Goal: Task Accomplishment & Management: Manage account settings

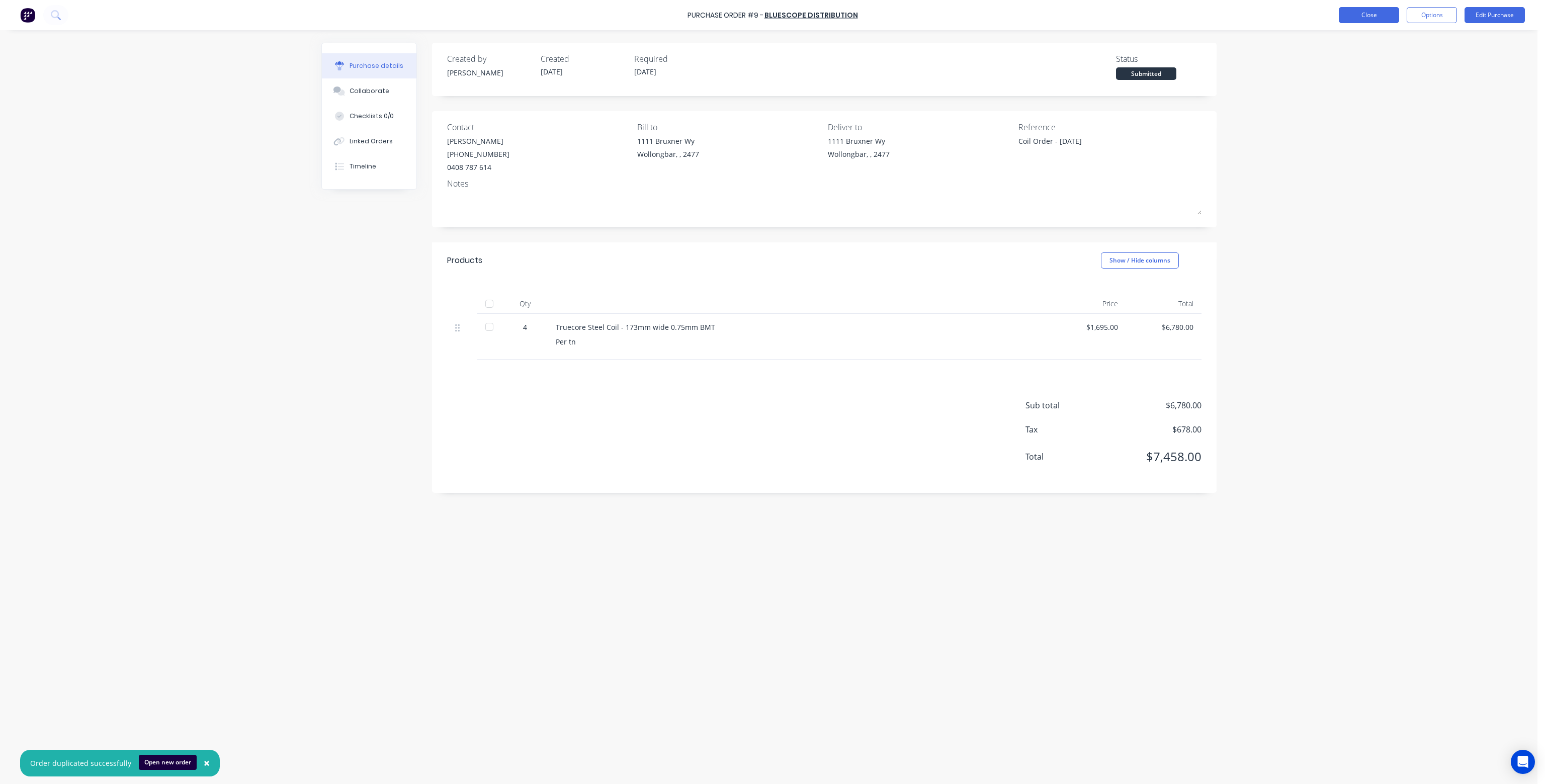
type textarea "x"
click at [1359, 16] on button "Close" at bounding box center [1368, 15] width 60 height 16
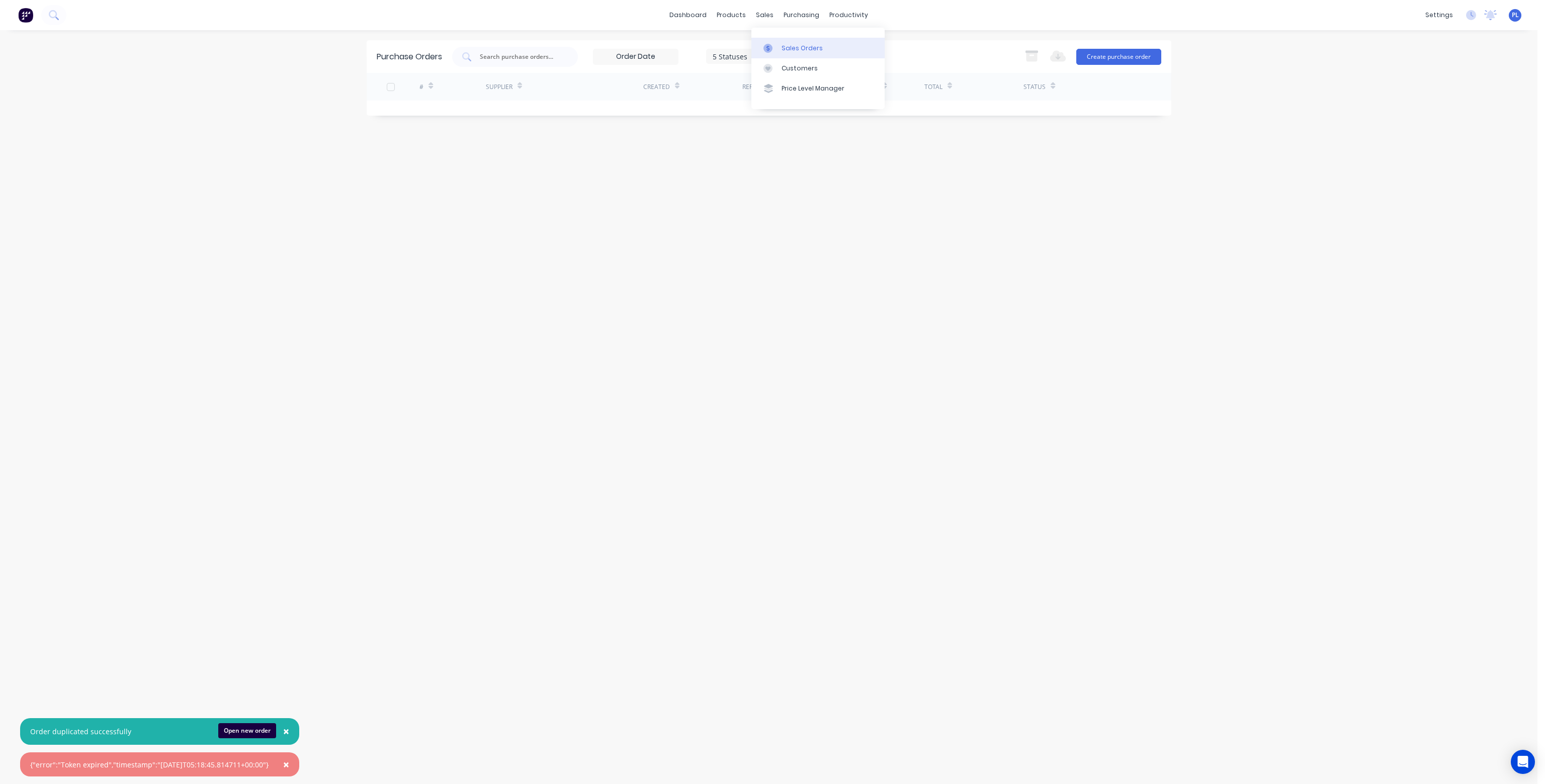
click at [788, 49] on div "Sales Orders" at bounding box center [802, 48] width 41 height 9
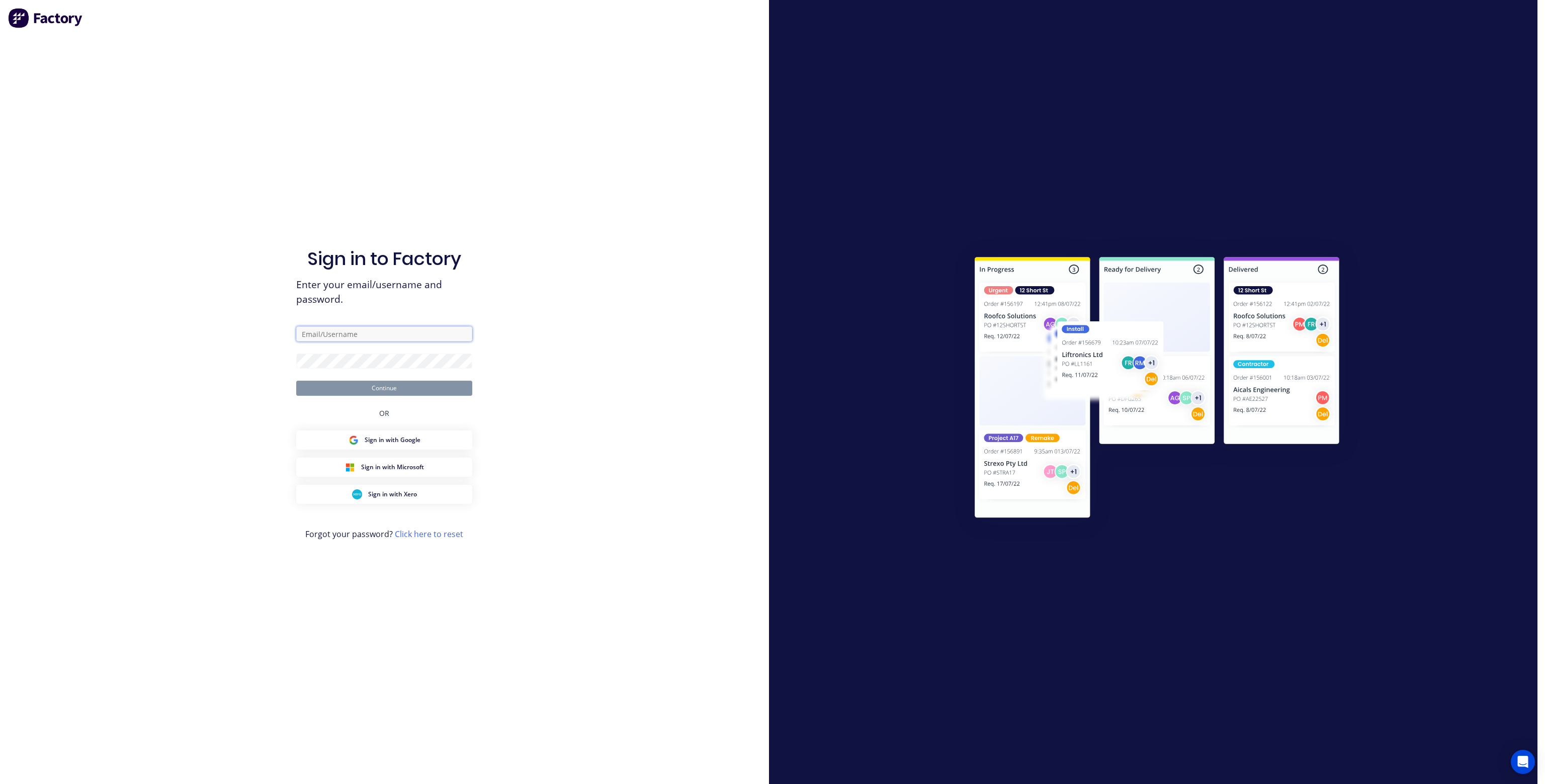
click at [396, 335] on input "text" at bounding box center [383, 333] width 176 height 15
type input "info@summerlandsteelframes.com.au"
click at [410, 391] on button "Continue" at bounding box center [383, 387] width 176 height 15
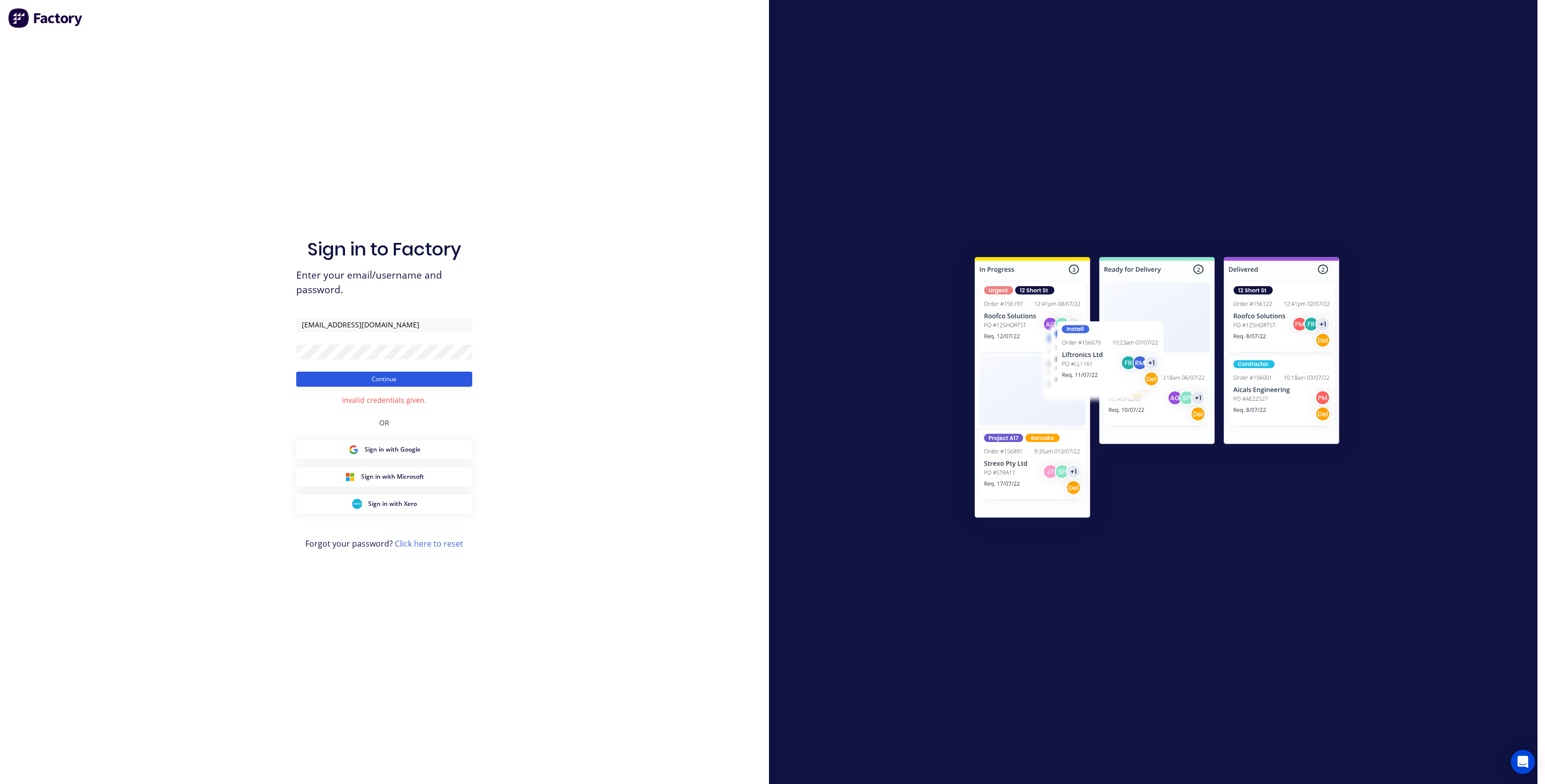
click at [336, 378] on button "Continue" at bounding box center [383, 378] width 176 height 15
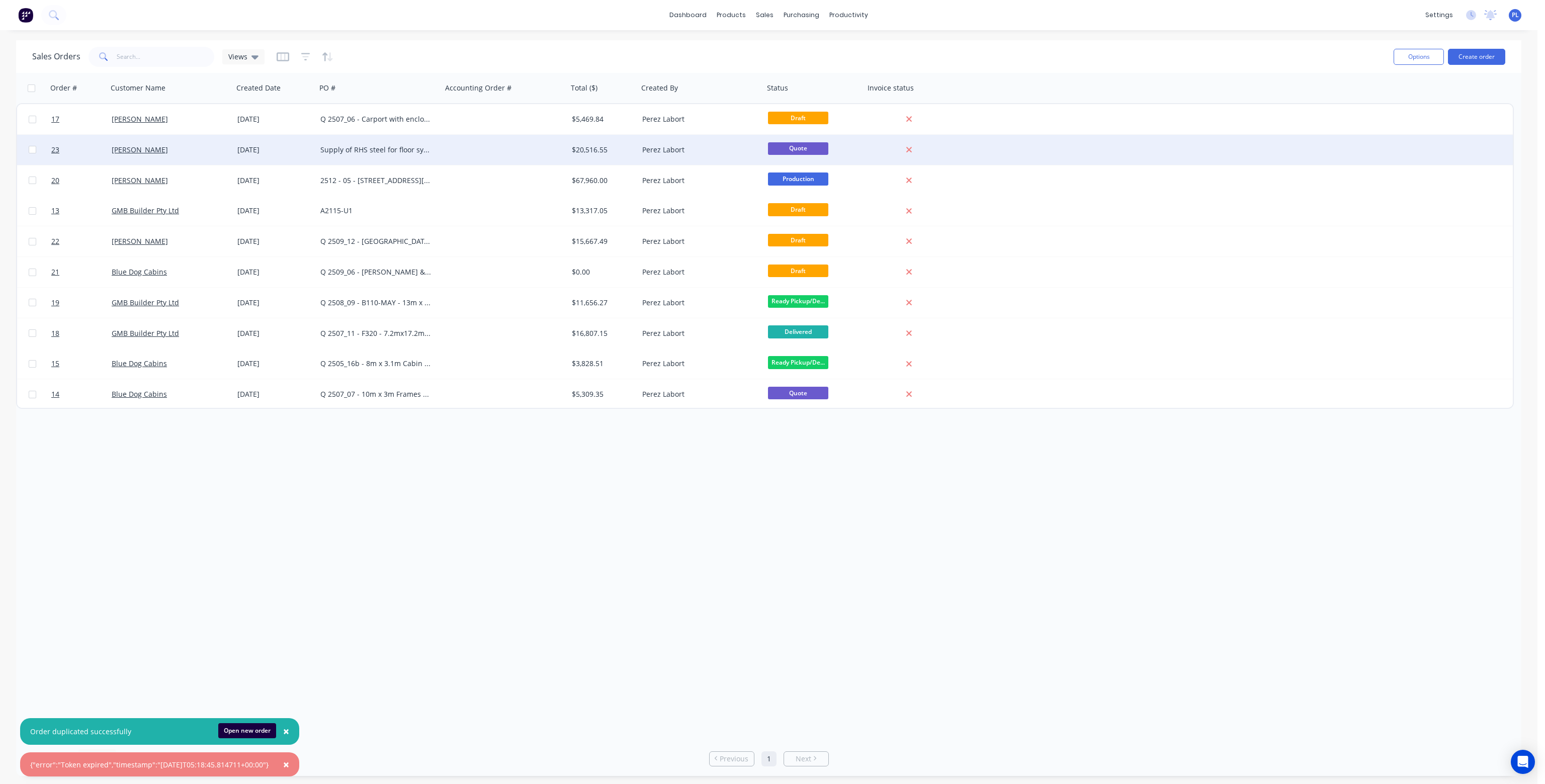
click at [470, 148] on div at bounding box center [505, 149] width 126 height 30
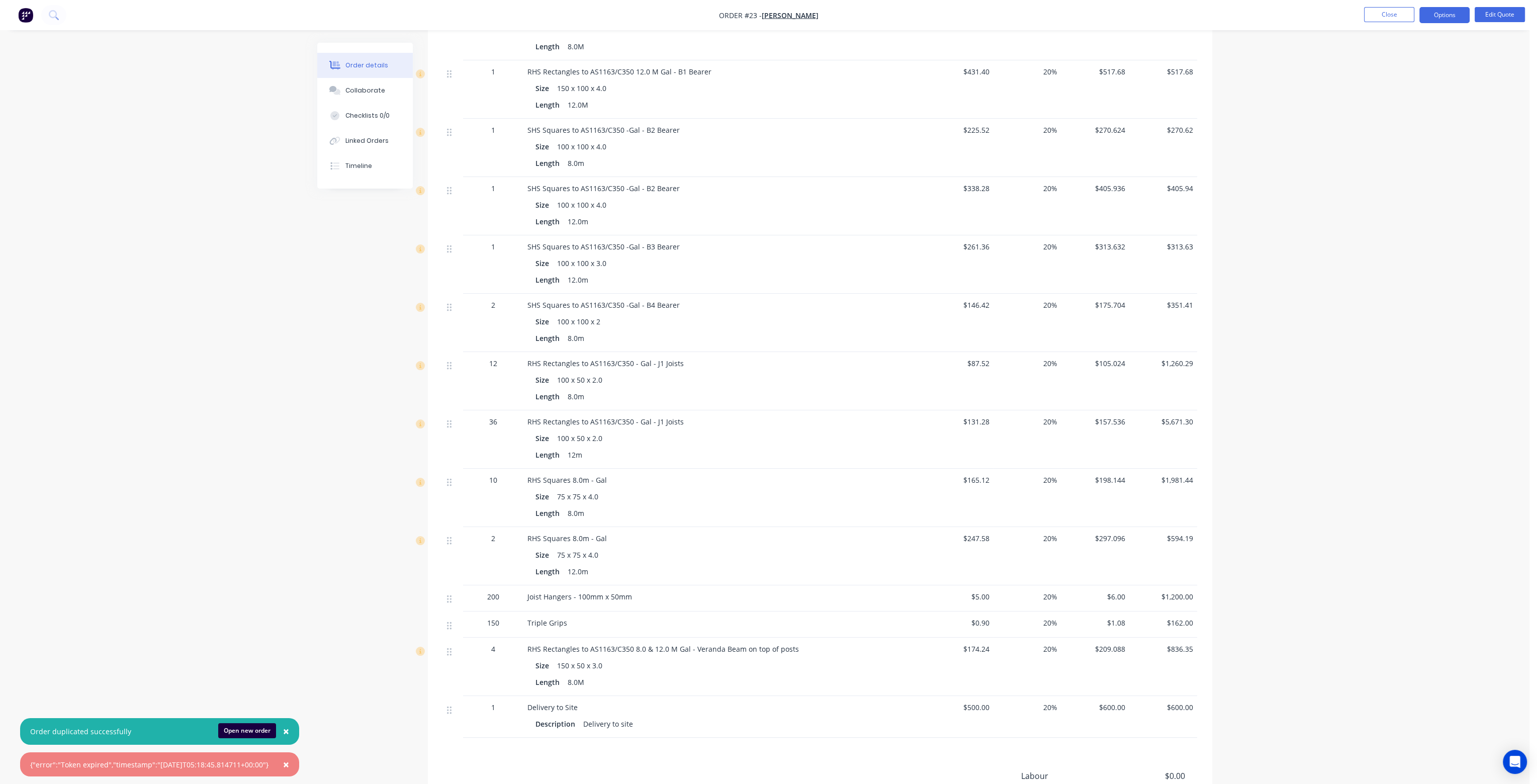
scroll to position [352, 0]
click at [1498, 15] on button "Edit Quote" at bounding box center [1500, 14] width 50 height 15
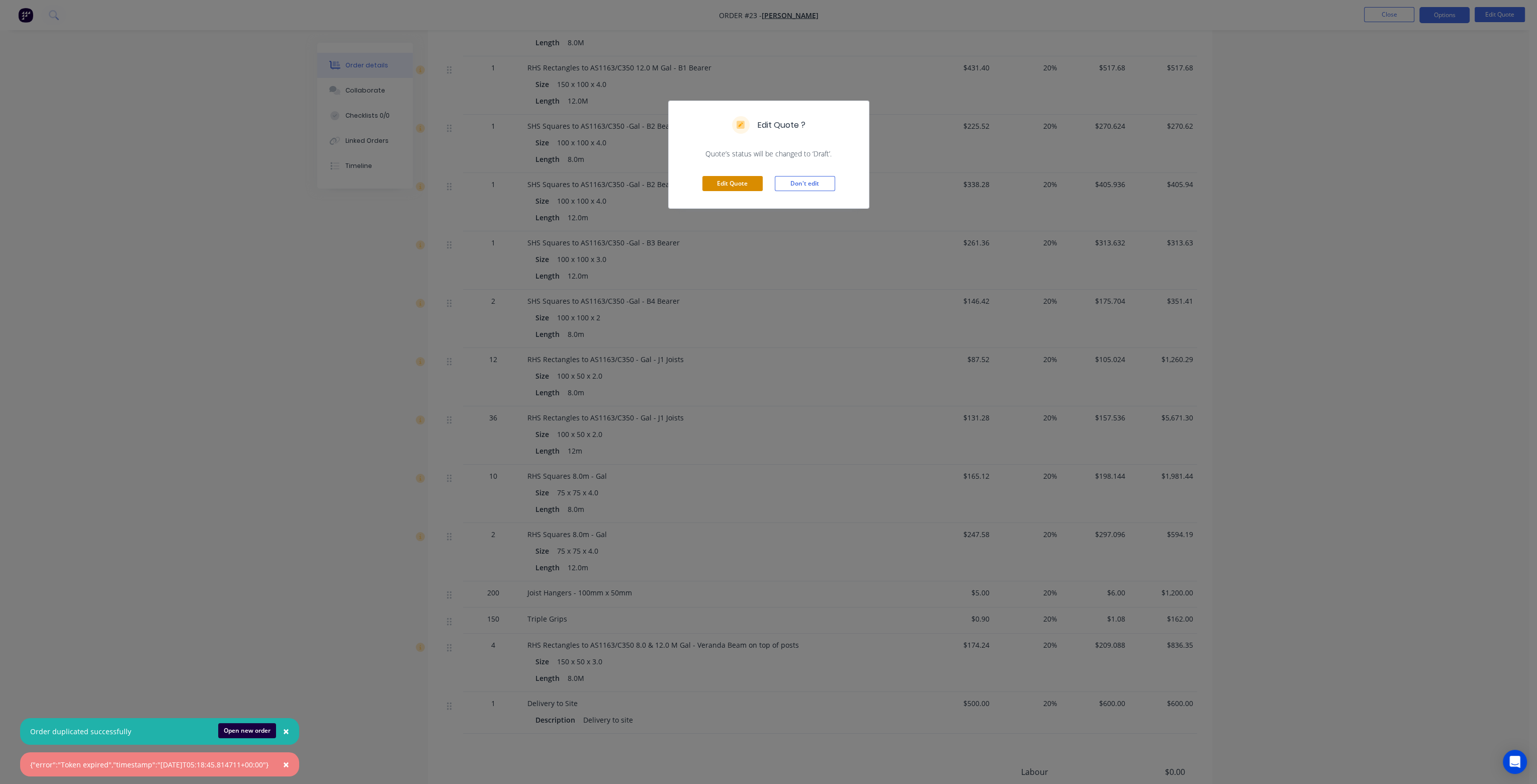
click at [737, 184] on button "Edit Quote" at bounding box center [732, 183] width 60 height 15
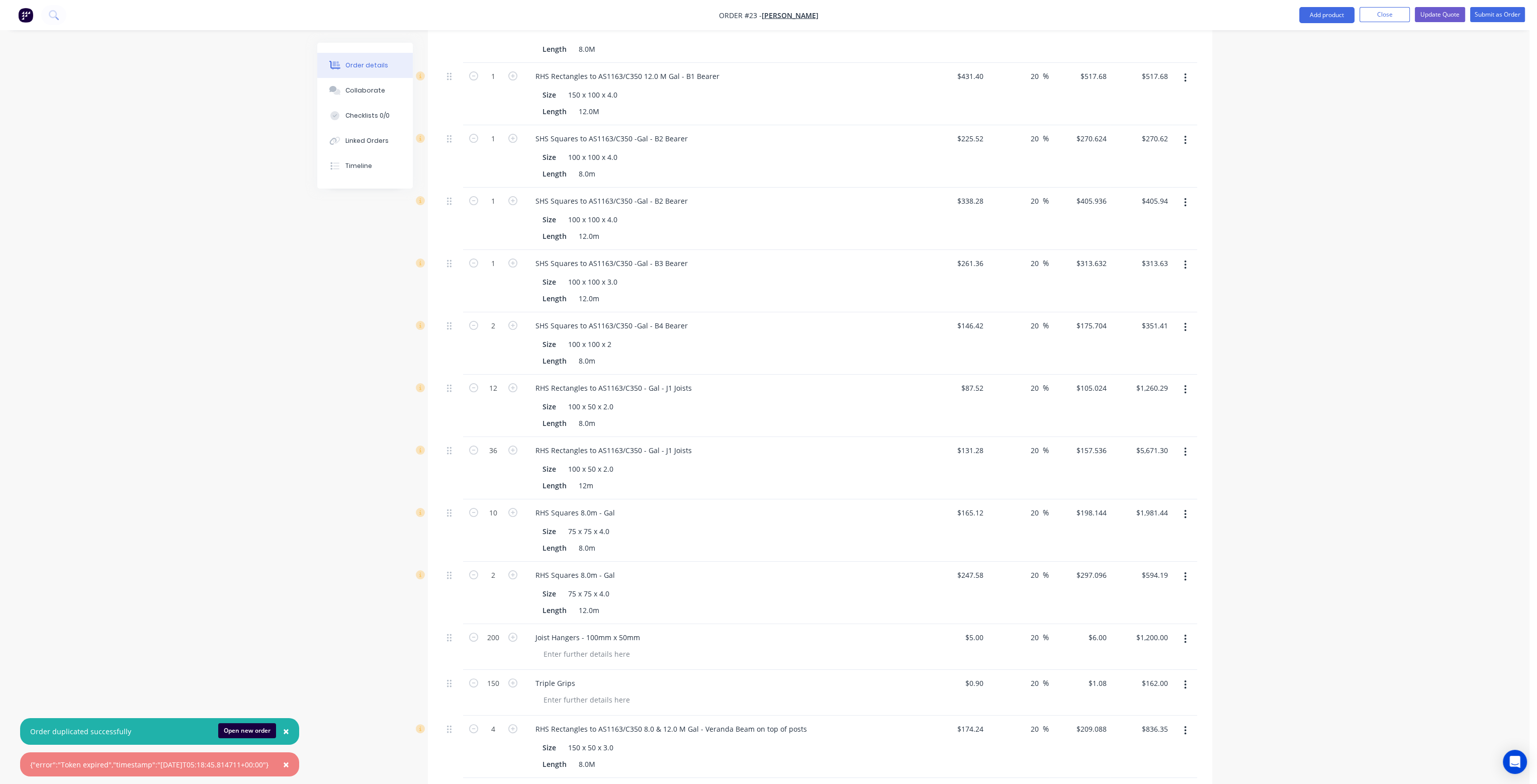
scroll to position [302, 0]
drag, startPoint x: 598, startPoint y: 379, endPoint x: 588, endPoint y: 379, distance: 10.0
click at [588, 401] on div "100 x 100 x 2" at bounding box center [590, 408] width 51 height 15
drag, startPoint x: 599, startPoint y: 317, endPoint x: 587, endPoint y: 317, distance: 12.0
click at [587, 338] on div "100 x 100 x 3.0" at bounding box center [593, 345] width 57 height 15
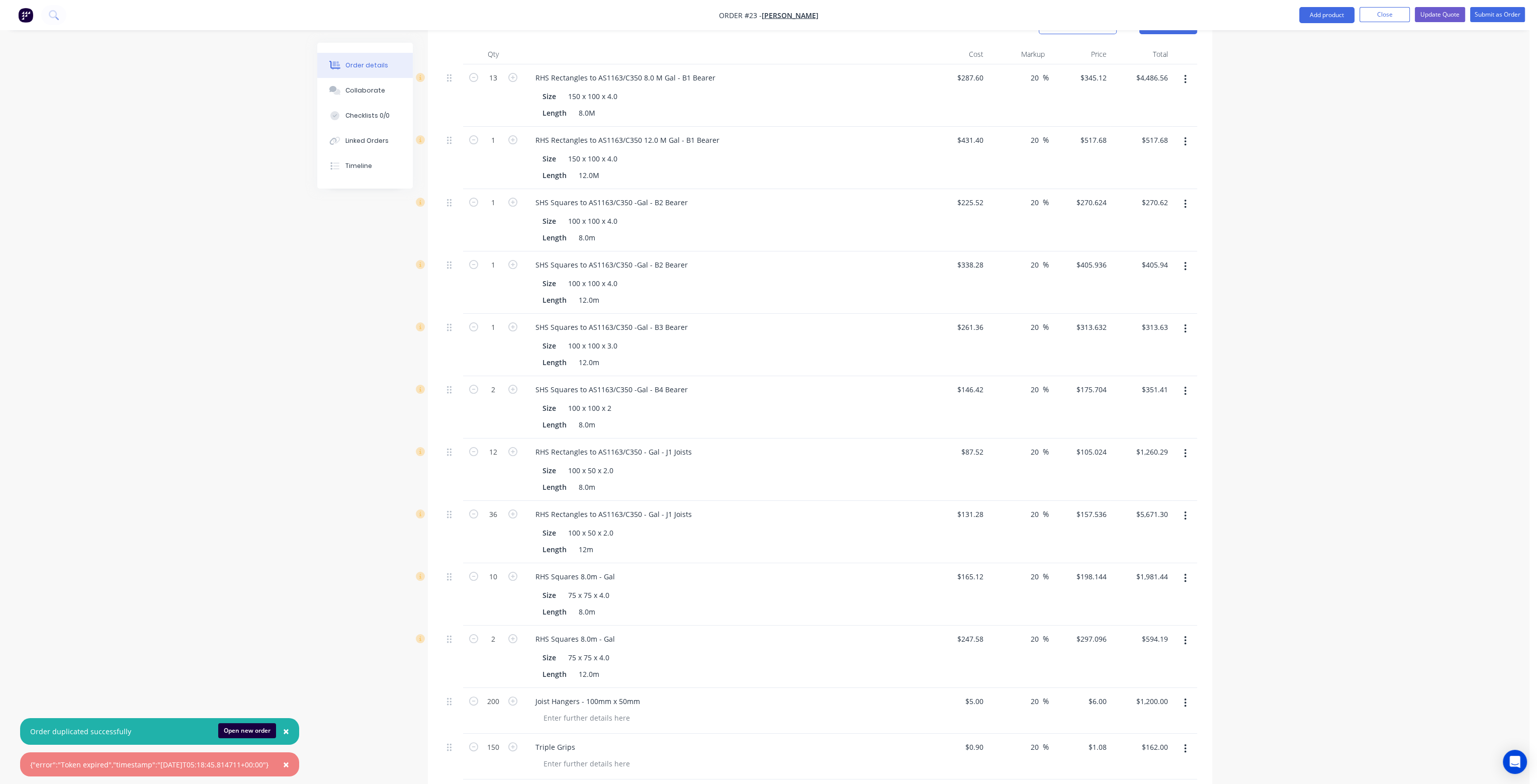
click at [865, 338] on div "Size 100 x 100 x 3.0" at bounding box center [722, 345] width 369 height 15
click at [593, 276] on div "100 x 100 x 4.0" at bounding box center [593, 283] width 57 height 15
drag, startPoint x: 598, startPoint y: 253, endPoint x: 584, endPoint y: 252, distance: 14.0
click at [584, 276] on div "100 x 100 x 4.0" at bounding box center [593, 283] width 57 height 15
click at [705, 293] on div "Length 12.0m" at bounding box center [722, 300] width 369 height 15
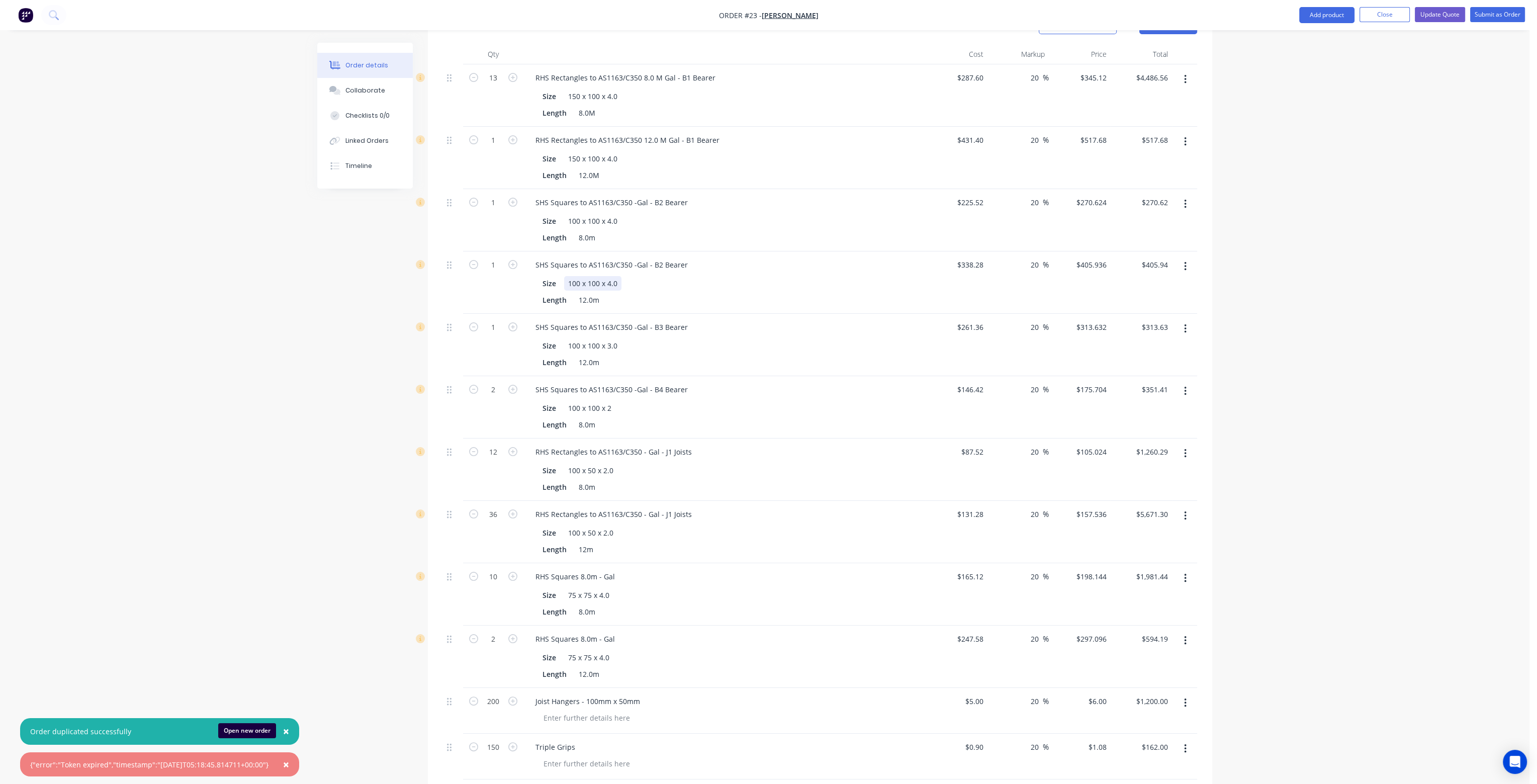
click at [793, 276] on div "Size 100 x 100 x 4.0" at bounding box center [722, 283] width 369 height 15
click at [268, 731] on button "Open new order" at bounding box center [247, 730] width 58 height 15
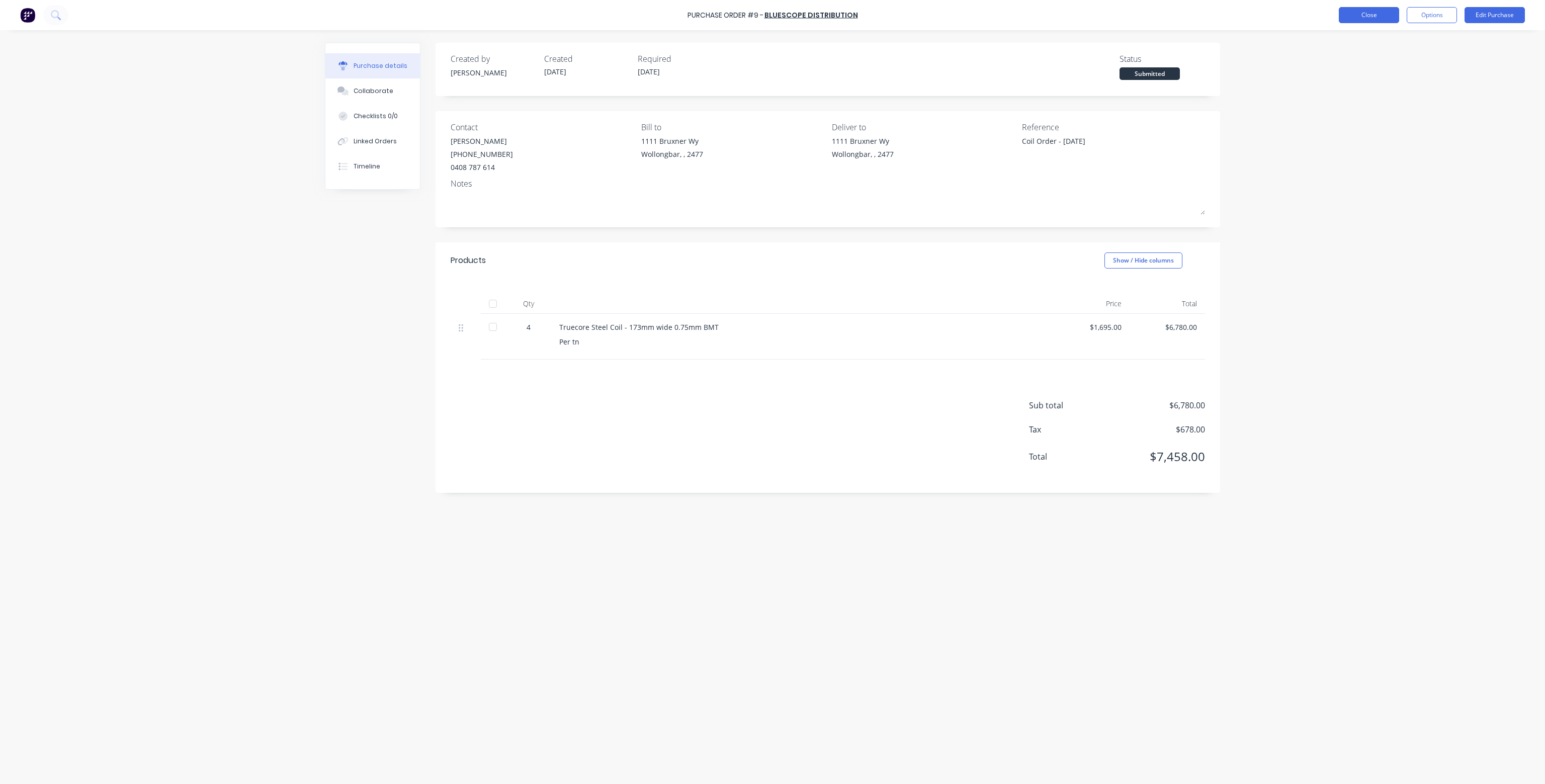
click at [1392, 13] on button "Close" at bounding box center [1368, 15] width 60 height 16
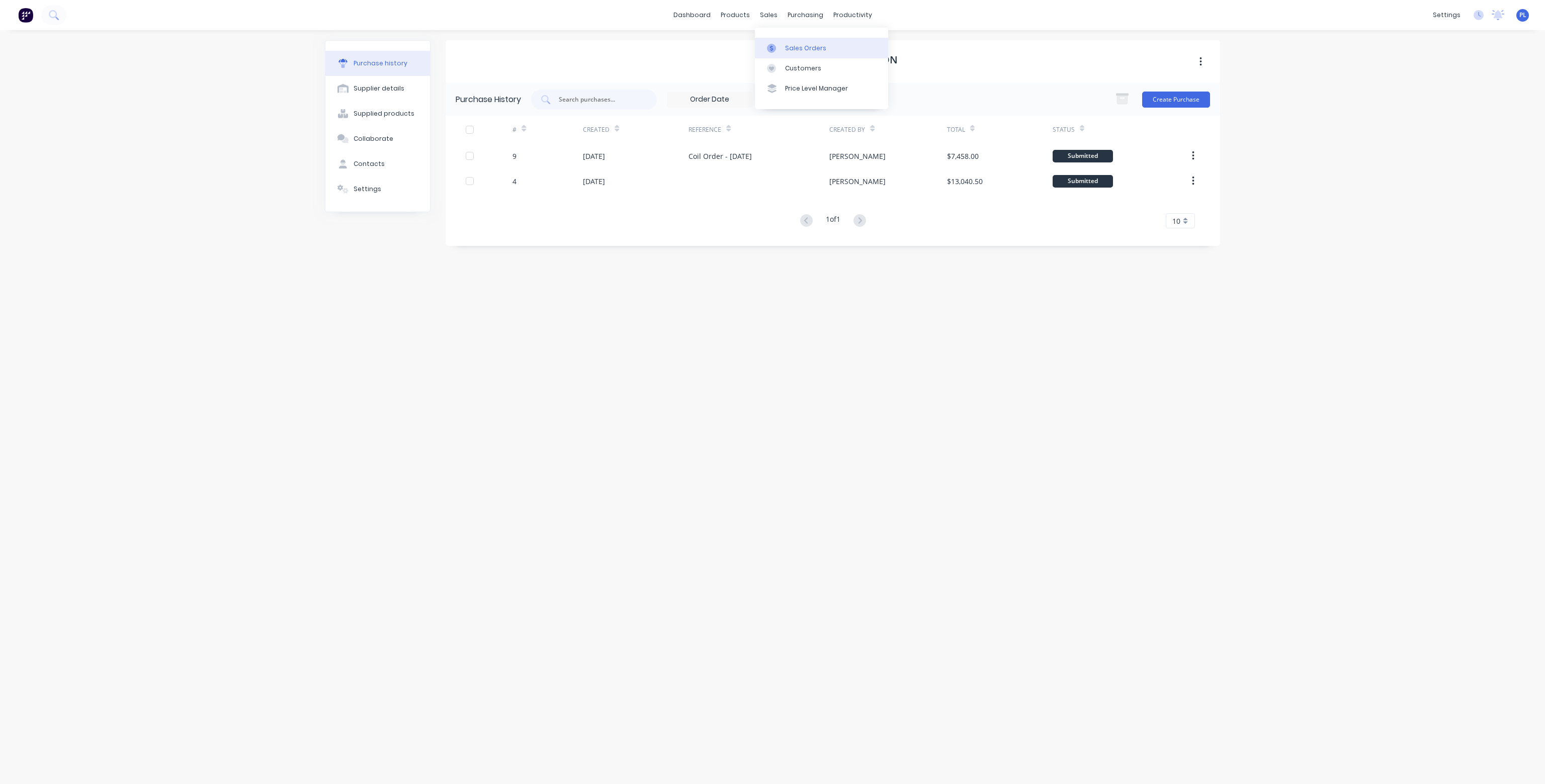
click at [801, 48] on div "Sales Orders" at bounding box center [806, 48] width 41 height 9
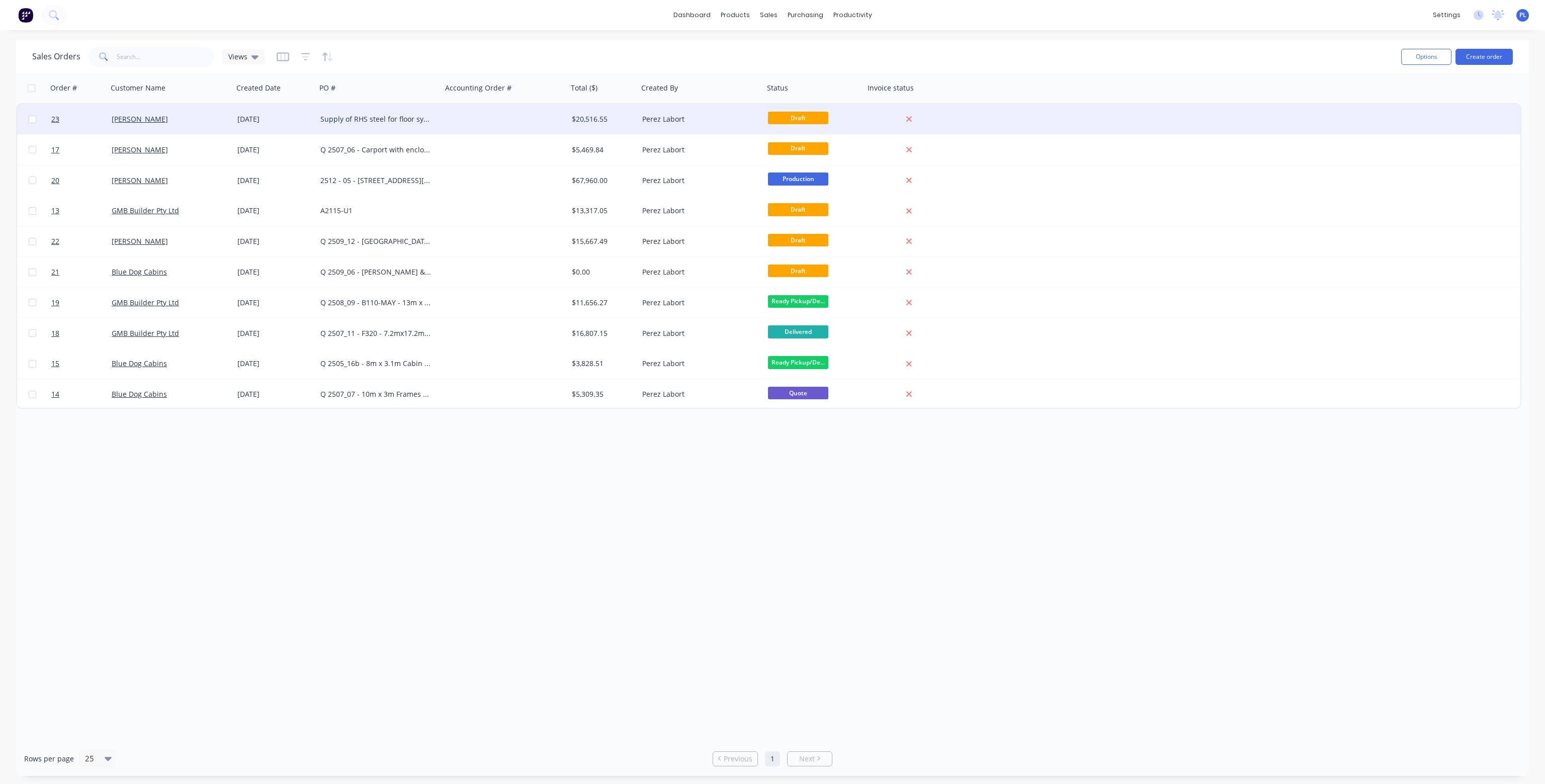
click at [534, 129] on div at bounding box center [505, 119] width 126 height 30
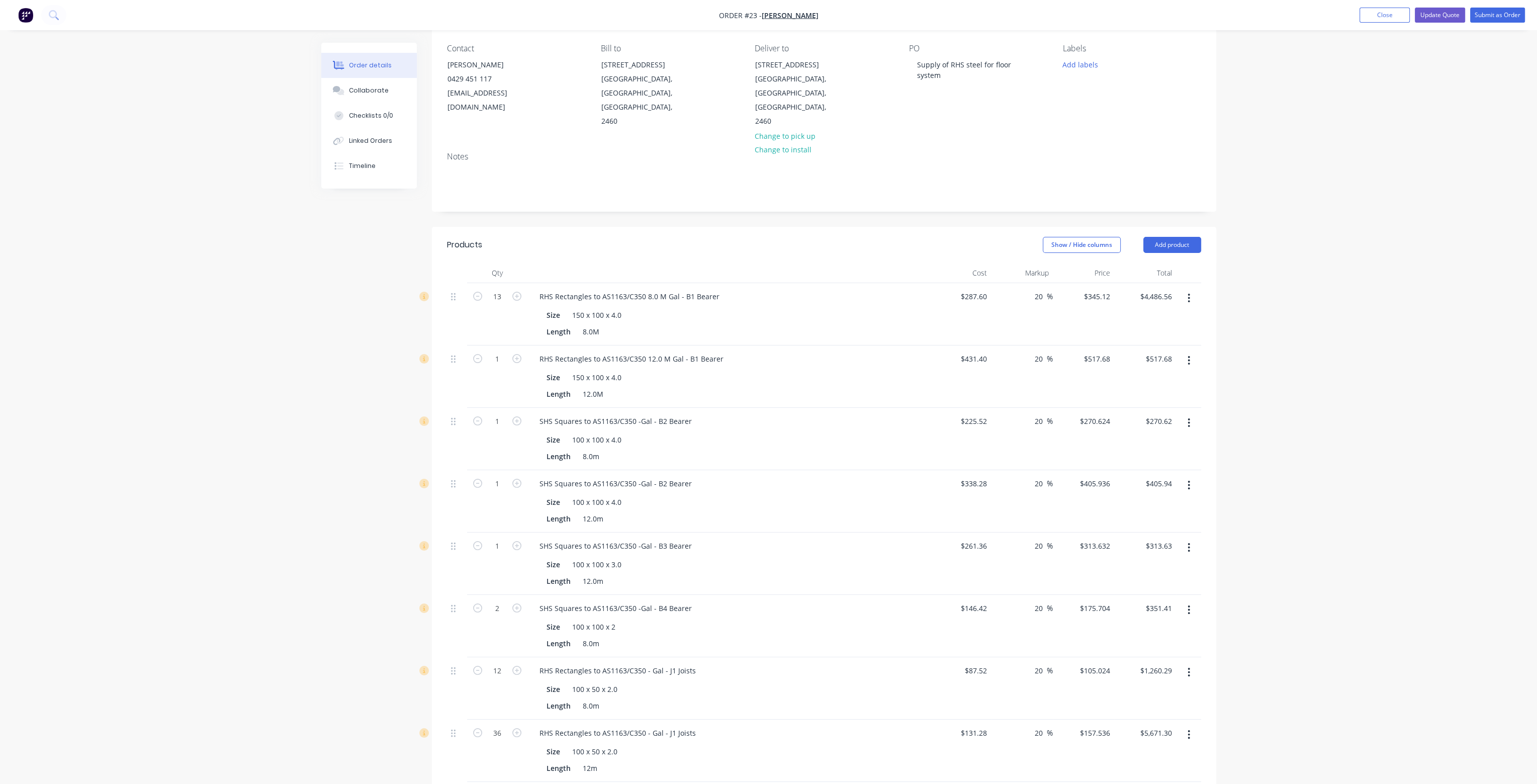
scroll to position [100, 0]
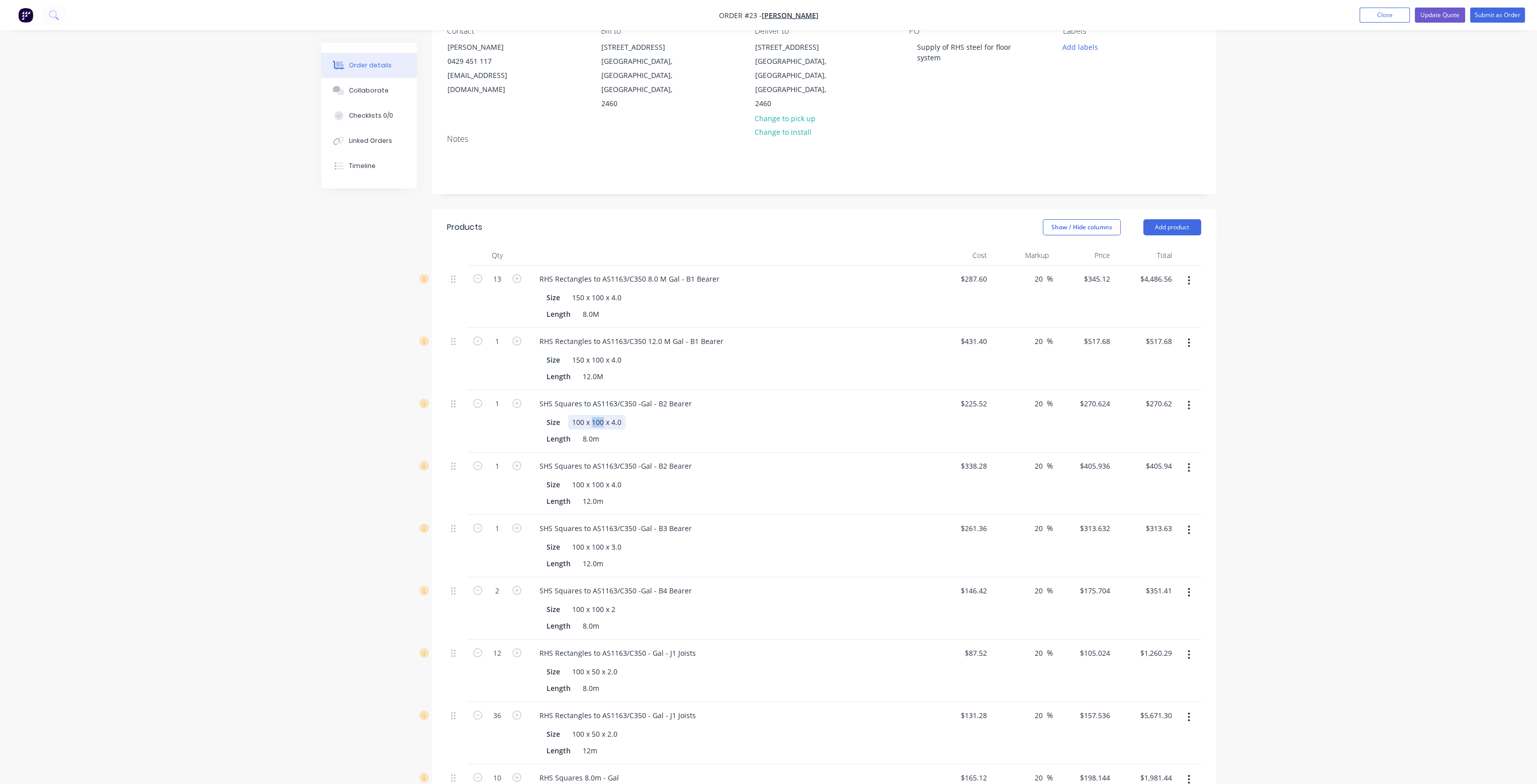
drag, startPoint x: 603, startPoint y: 396, endPoint x: 591, endPoint y: 395, distance: 12.0
click at [591, 415] on div "100 x 100 x 4.0" at bounding box center [597, 421] width 57 height 15
click at [713, 415] on div "Size 100 x 50 x 4.0" at bounding box center [726, 421] width 369 height 15
click at [716, 477] on div "Size 100 x 100 x 4.0" at bounding box center [726, 484] width 369 height 15
drag, startPoint x: 601, startPoint y: 455, endPoint x: 592, endPoint y: 456, distance: 9.1
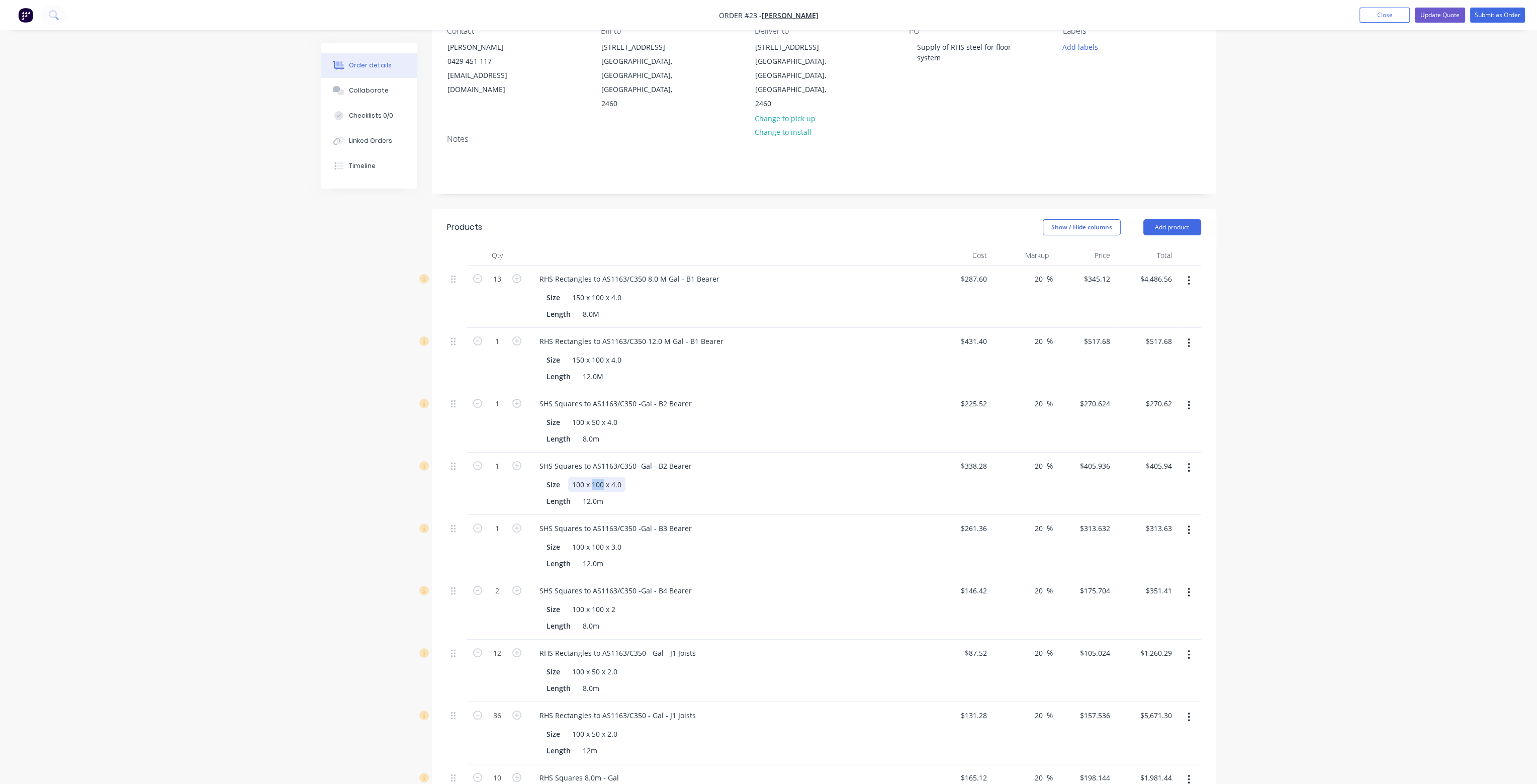
click at [592, 477] on div "100 x 100 x 4.0" at bounding box center [597, 484] width 57 height 15
click at [719, 477] on div "Size 100 x 50 x 4.0" at bounding box center [726, 484] width 369 height 15
drag, startPoint x: 603, startPoint y: 518, endPoint x: 593, endPoint y: 512, distance: 11.7
click at [593, 539] on div "100 x 100 x 3.0" at bounding box center [597, 546] width 57 height 15
click at [745, 477] on div "Size 100 x 50 x 4.0" at bounding box center [726, 484] width 369 height 15
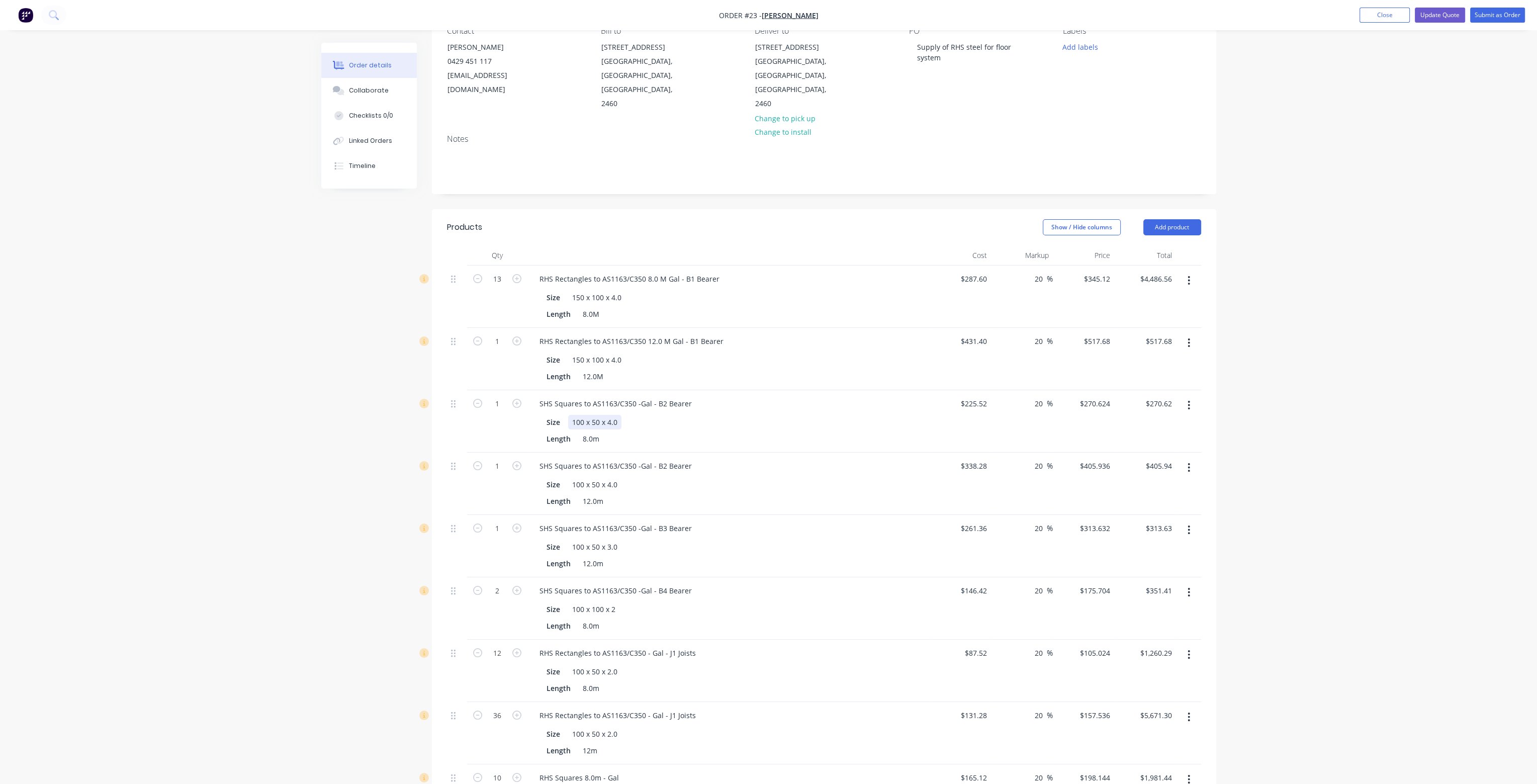
click at [753, 415] on div "Size 100 x 50 x 4.0" at bounding box center [726, 421] width 369 height 15
click at [750, 477] on div "Size 100 x 50 x 4.0" at bounding box center [726, 484] width 369 height 15
click at [515, 524] on icon "button" at bounding box center [516, 528] width 9 height 9
type input "2"
type input "$627.26"
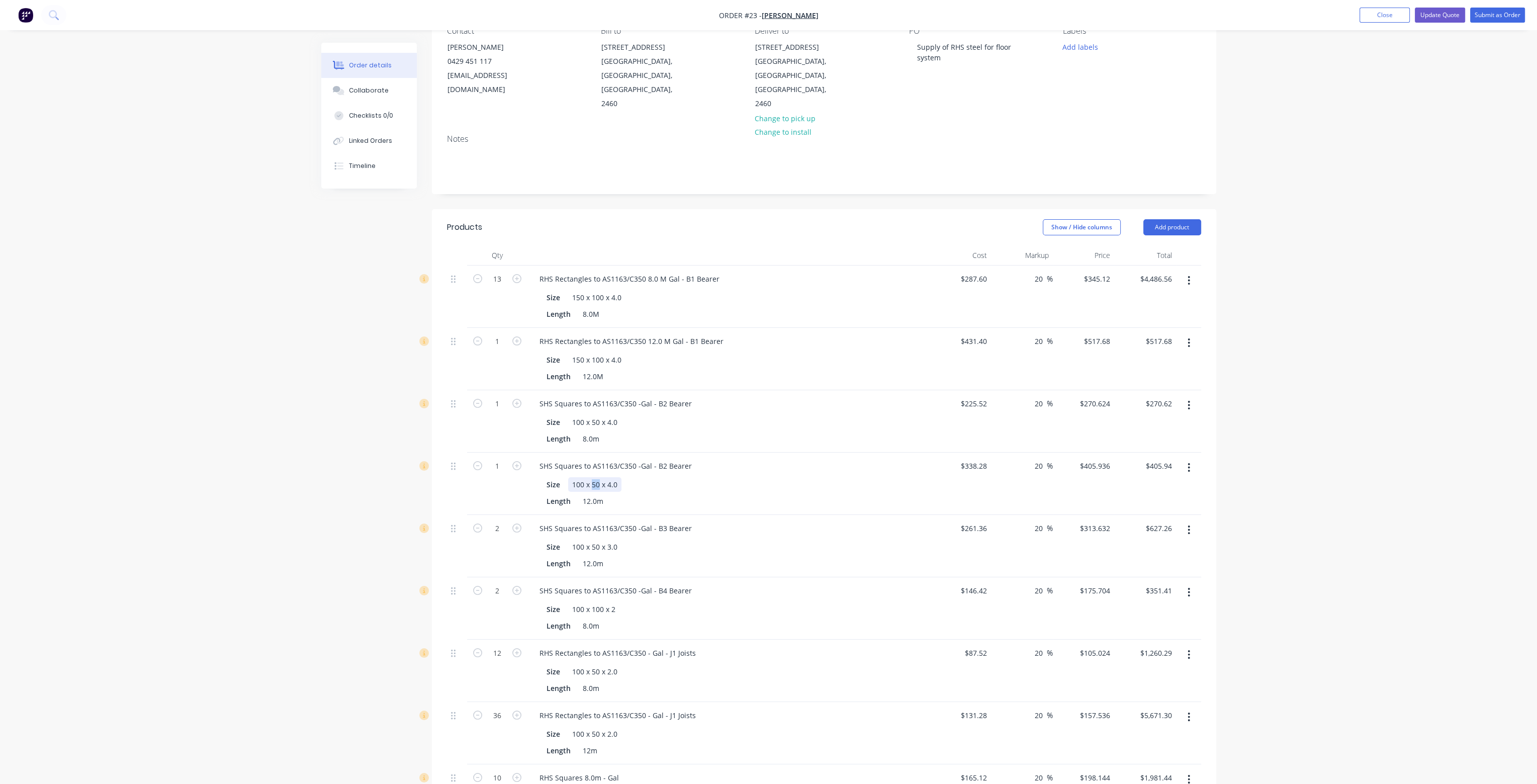
drag, startPoint x: 598, startPoint y: 456, endPoint x: 592, endPoint y: 455, distance: 6.1
click at [592, 477] on div "100 x 50 x 4.0" at bounding box center [595, 484] width 53 height 15
click at [712, 494] on div "Length 12.0m" at bounding box center [726, 501] width 369 height 15
click at [599, 415] on div "100 x 50 x 4.0" at bounding box center [595, 421] width 53 height 15
click at [709, 539] on div "Size 100 x 50 x 3.0" at bounding box center [726, 546] width 369 height 15
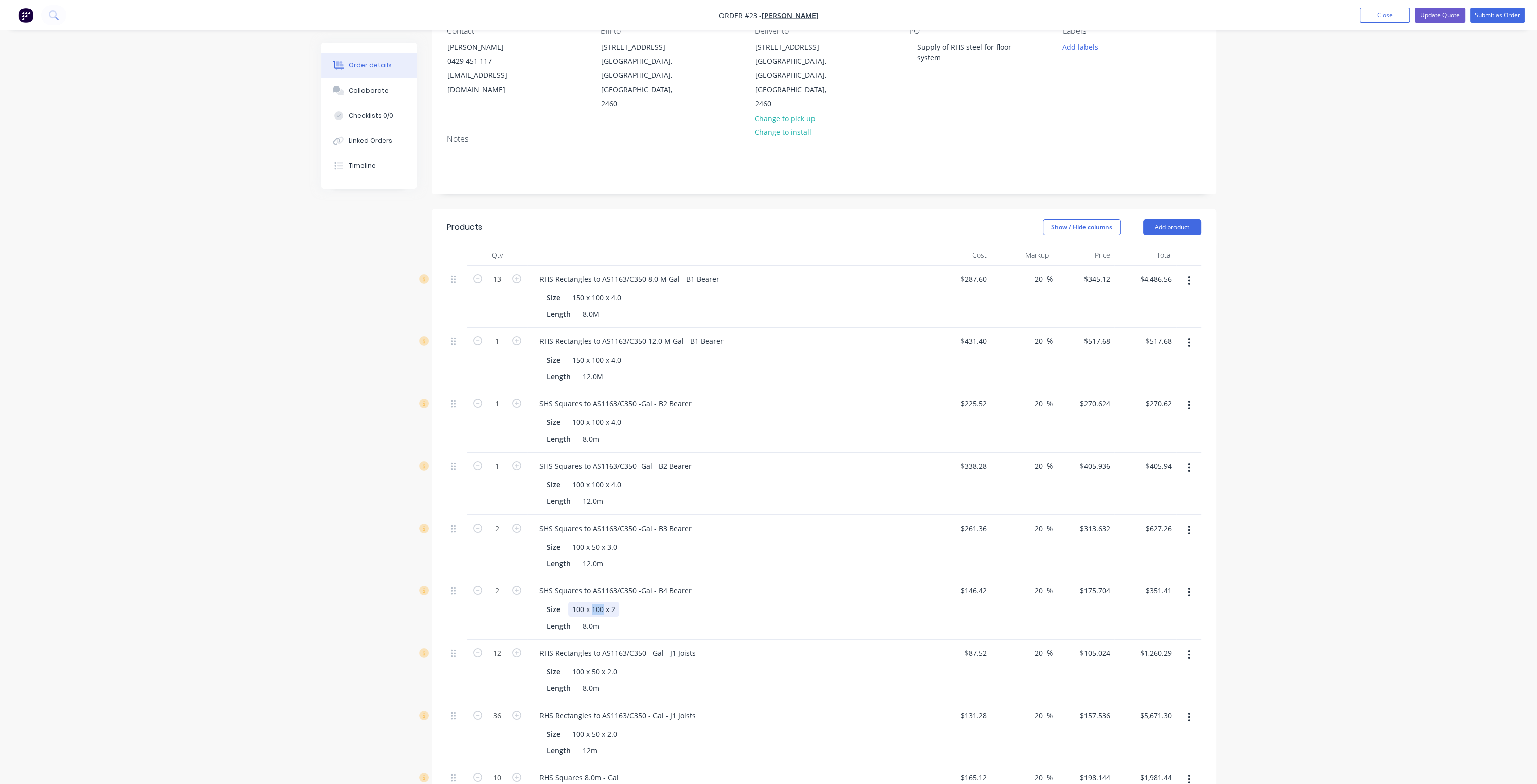
drag, startPoint x: 603, startPoint y: 581, endPoint x: 592, endPoint y: 581, distance: 11.0
click at [592, 602] on div "100 x 100 x 2" at bounding box center [594, 609] width 51 height 15
click at [610, 539] on div "100 x 50 x 3.0" at bounding box center [595, 546] width 53 height 15
drag, startPoint x: 608, startPoint y: 582, endPoint x: 612, endPoint y: 586, distance: 5.7
click at [612, 602] on div "100 x 50 x 2" at bounding box center [592, 609] width 47 height 15
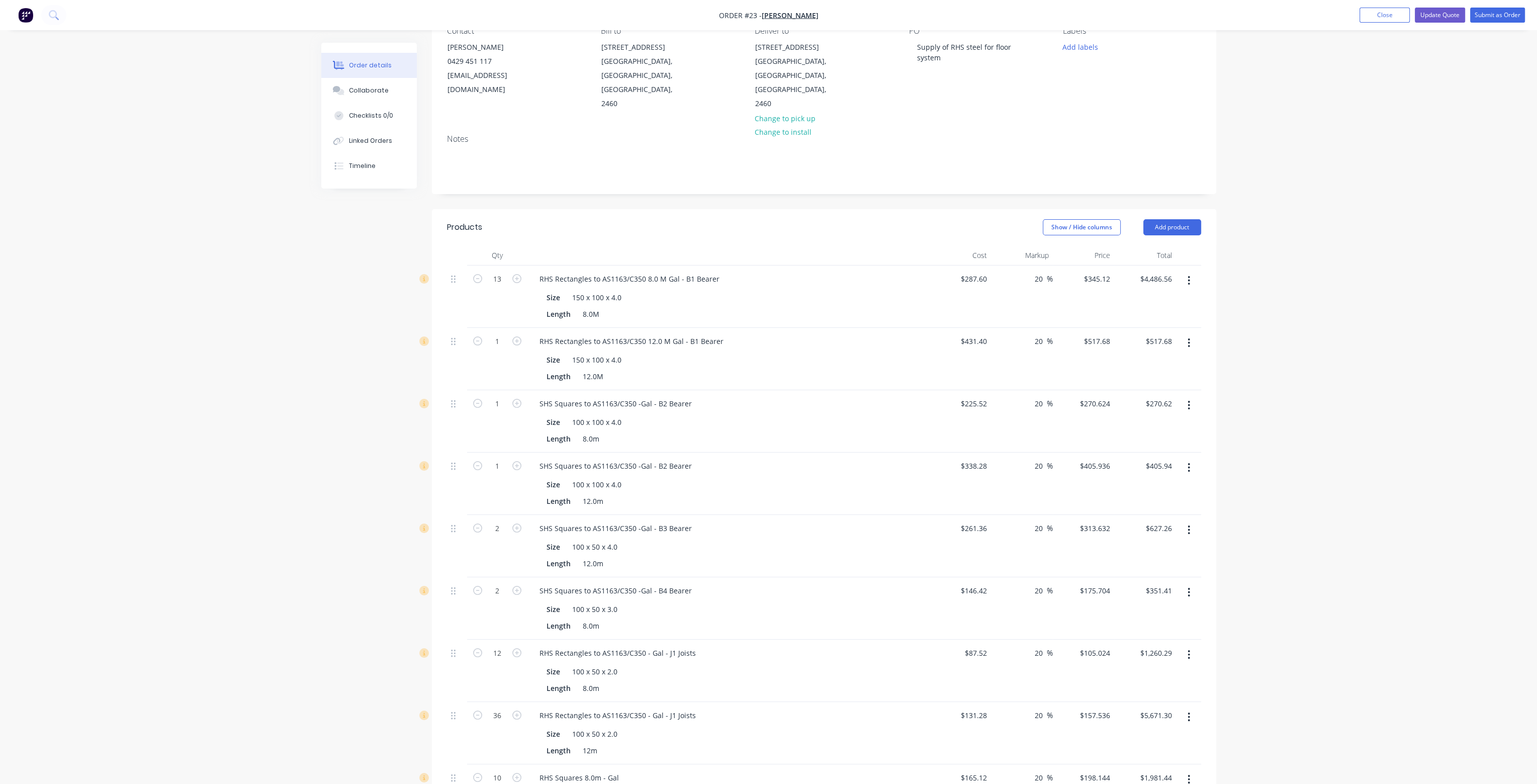
click at [763, 602] on div "Size 100 x 50 x 3.0" at bounding box center [726, 609] width 369 height 15
type input "1"
type input "$313.63"
click at [774, 539] on div "Size 100 x 50 x 4.0" at bounding box center [726, 546] width 369 height 15
type input "1"
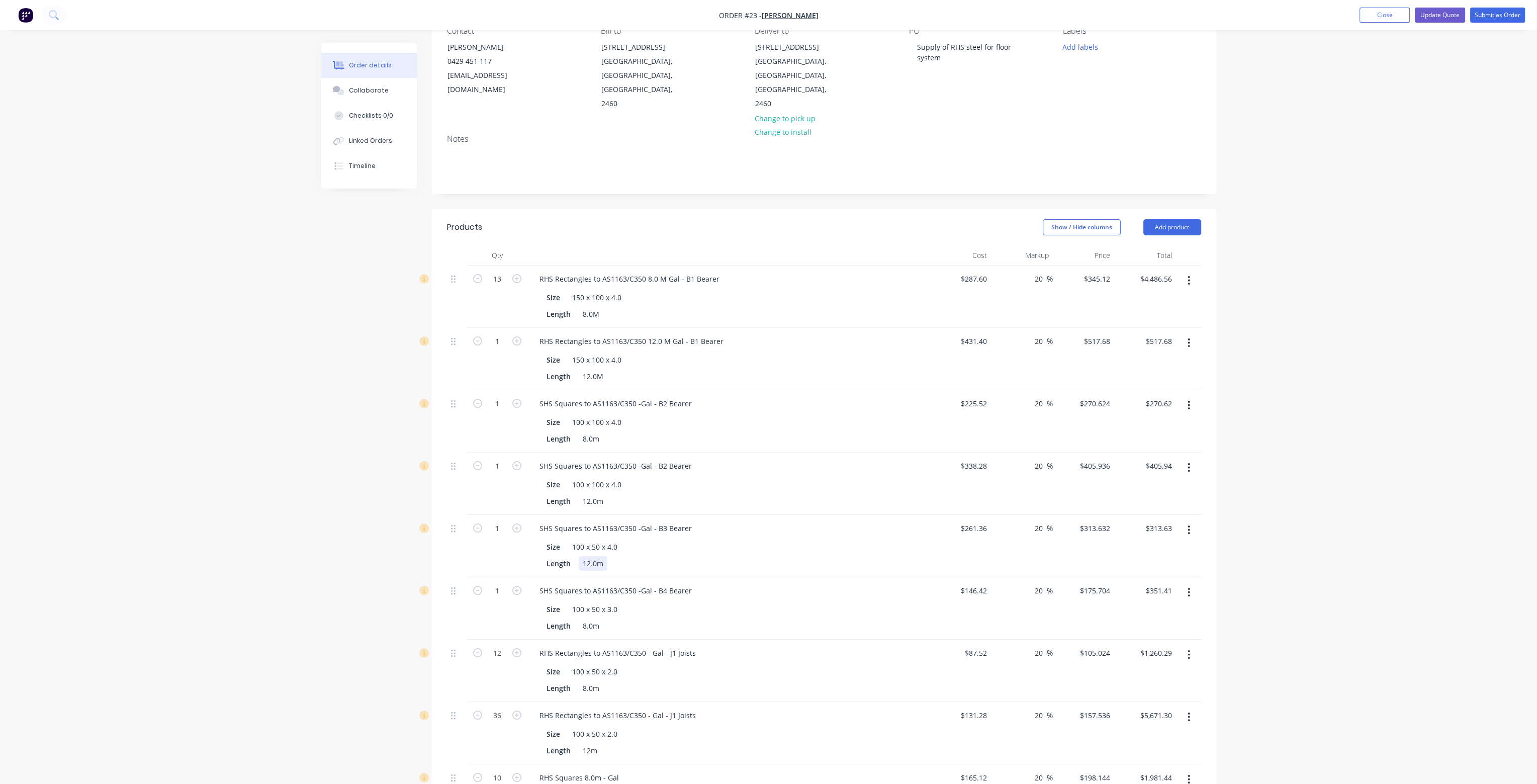
type input "$175.70"
click at [755, 537] on div "Size 100 x 50 x 4.0 Length 12.0m" at bounding box center [728, 554] width 394 height 33
click at [979, 521] on input "$261.36" at bounding box center [976, 528] width 31 height 15
type input "$338.28"
type input "$405.936"
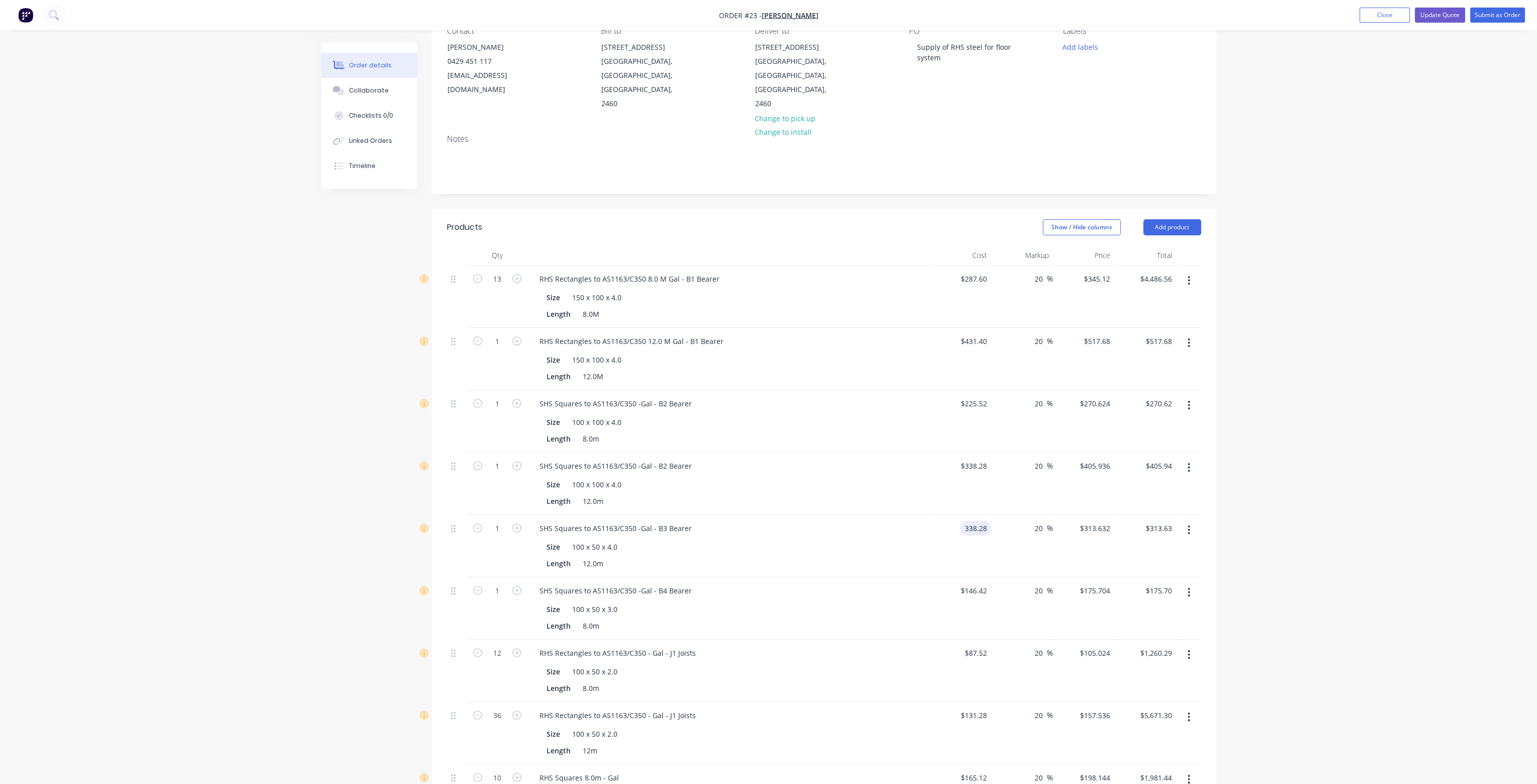
type input "$405.94"
click at [935, 516] on div "$338.28 338.28" at bounding box center [960, 545] width 62 height 62
click at [980, 521] on input "338.28" at bounding box center [976, 528] width 31 height 15
click at [885, 539] on div "Size 100 x 50 x 4.0" at bounding box center [726, 546] width 369 height 15
type input "$247.68"
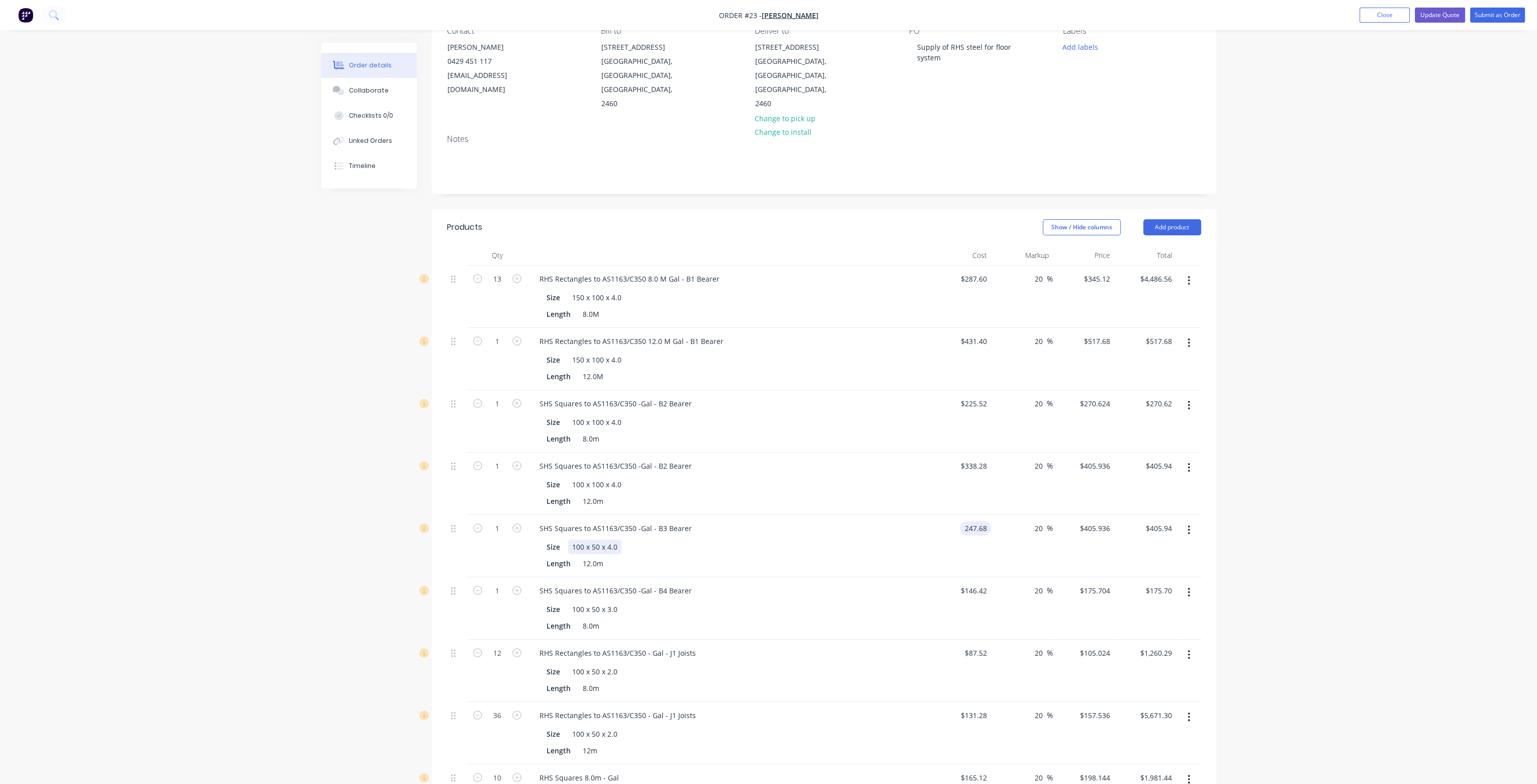
type input "$297.216"
type input "$297.22"
click at [976, 584] on input "146.42" at bounding box center [976, 590] width 31 height 15
type input "$128.32"
type input "$153.984"
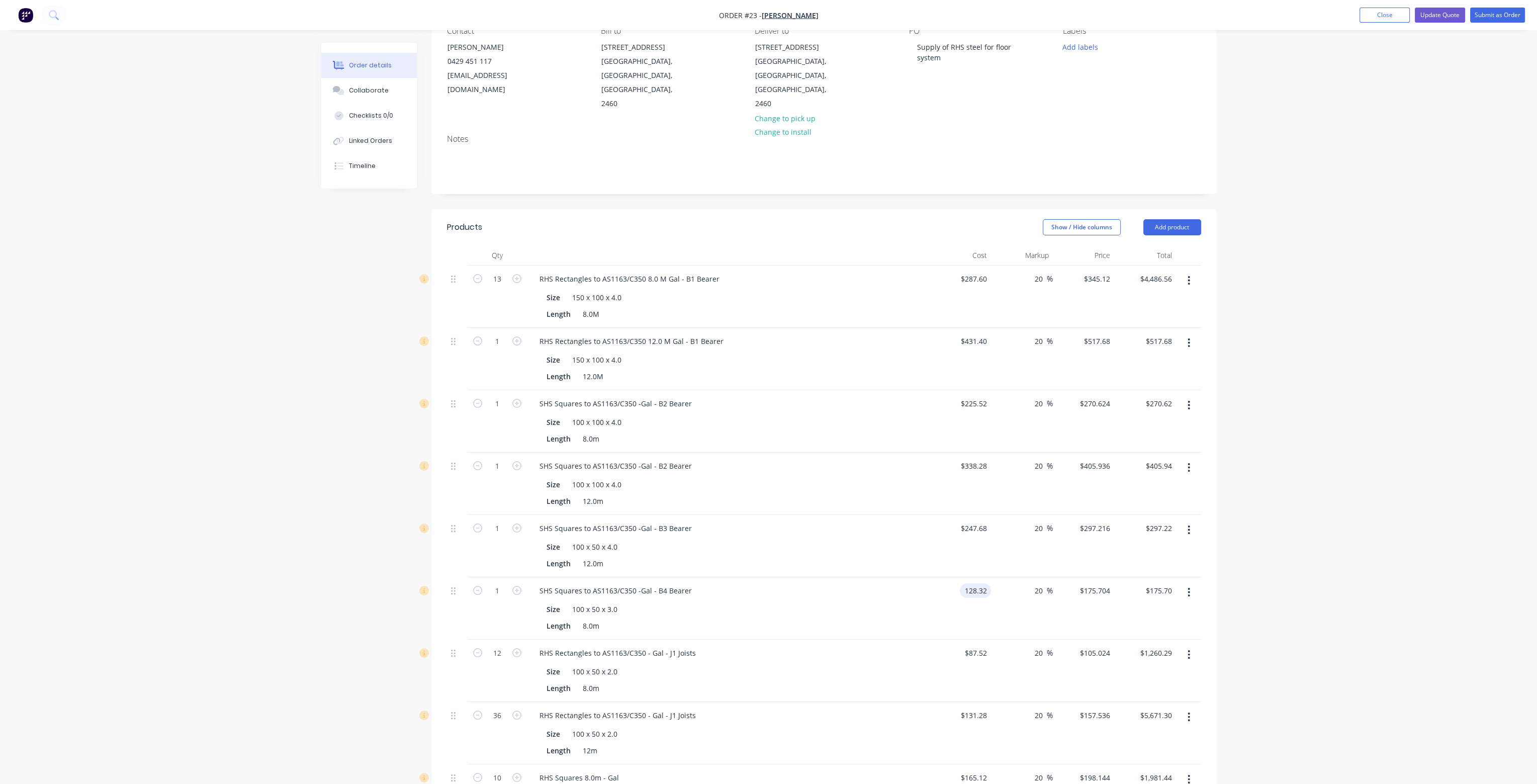
type input "$153.98"
click at [987, 591] on div "$128.32 128.32" at bounding box center [960, 607] width 62 height 62
click at [1444, 16] on button "Update Quote" at bounding box center [1440, 15] width 50 height 15
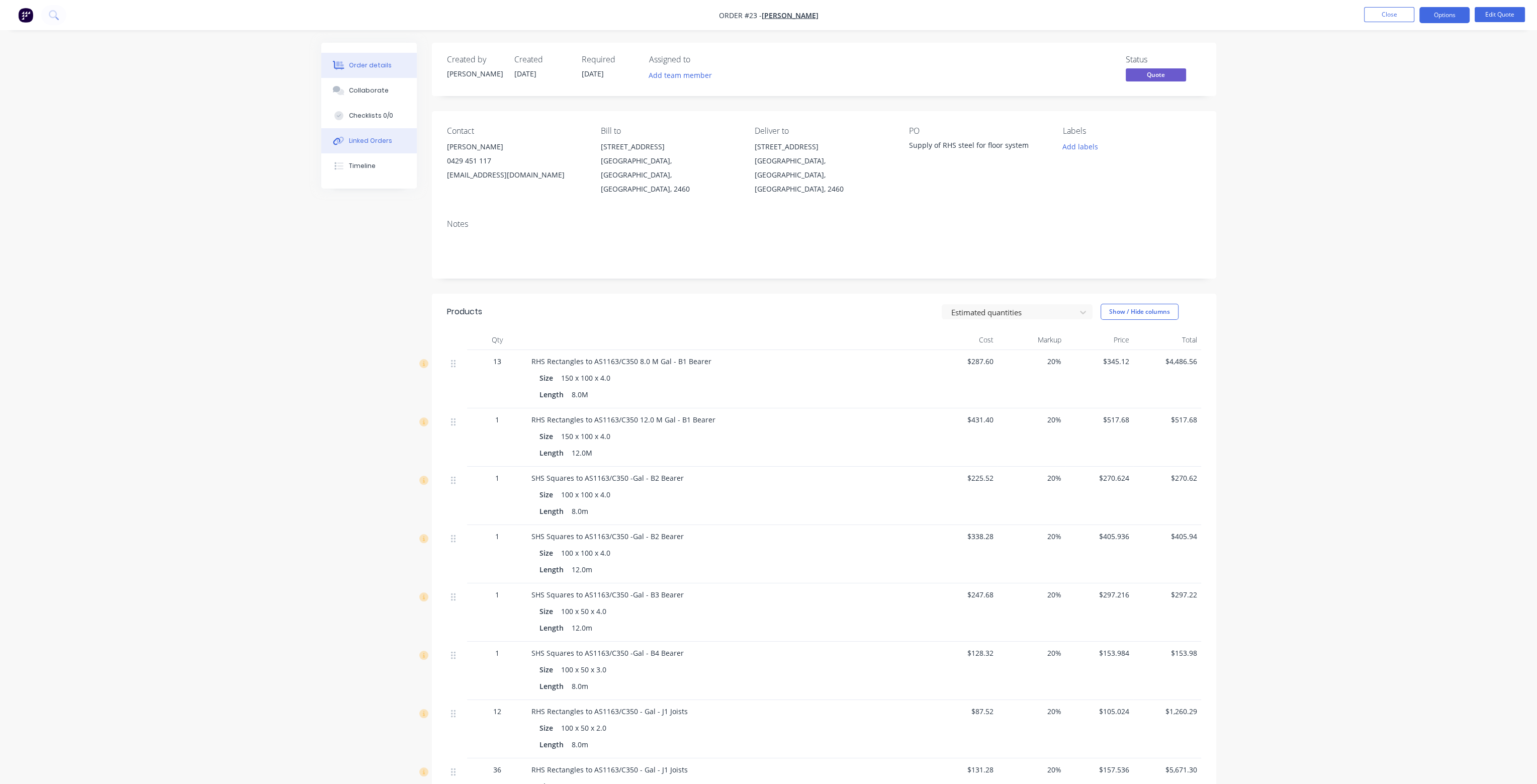
click at [370, 145] on button "Linked Orders" at bounding box center [369, 140] width 95 height 26
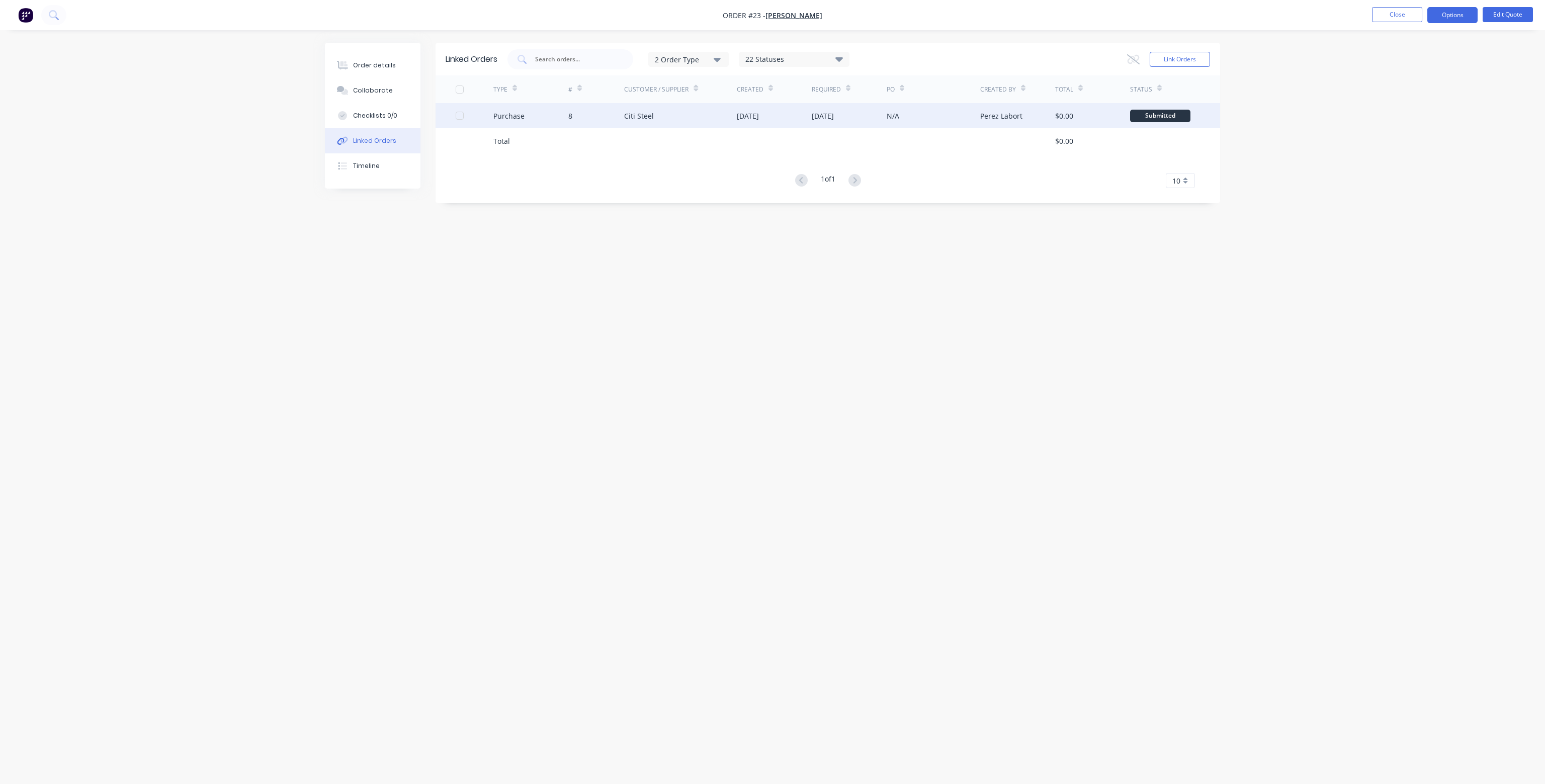
click at [872, 114] on div "[DATE]" at bounding box center [849, 116] width 75 height 26
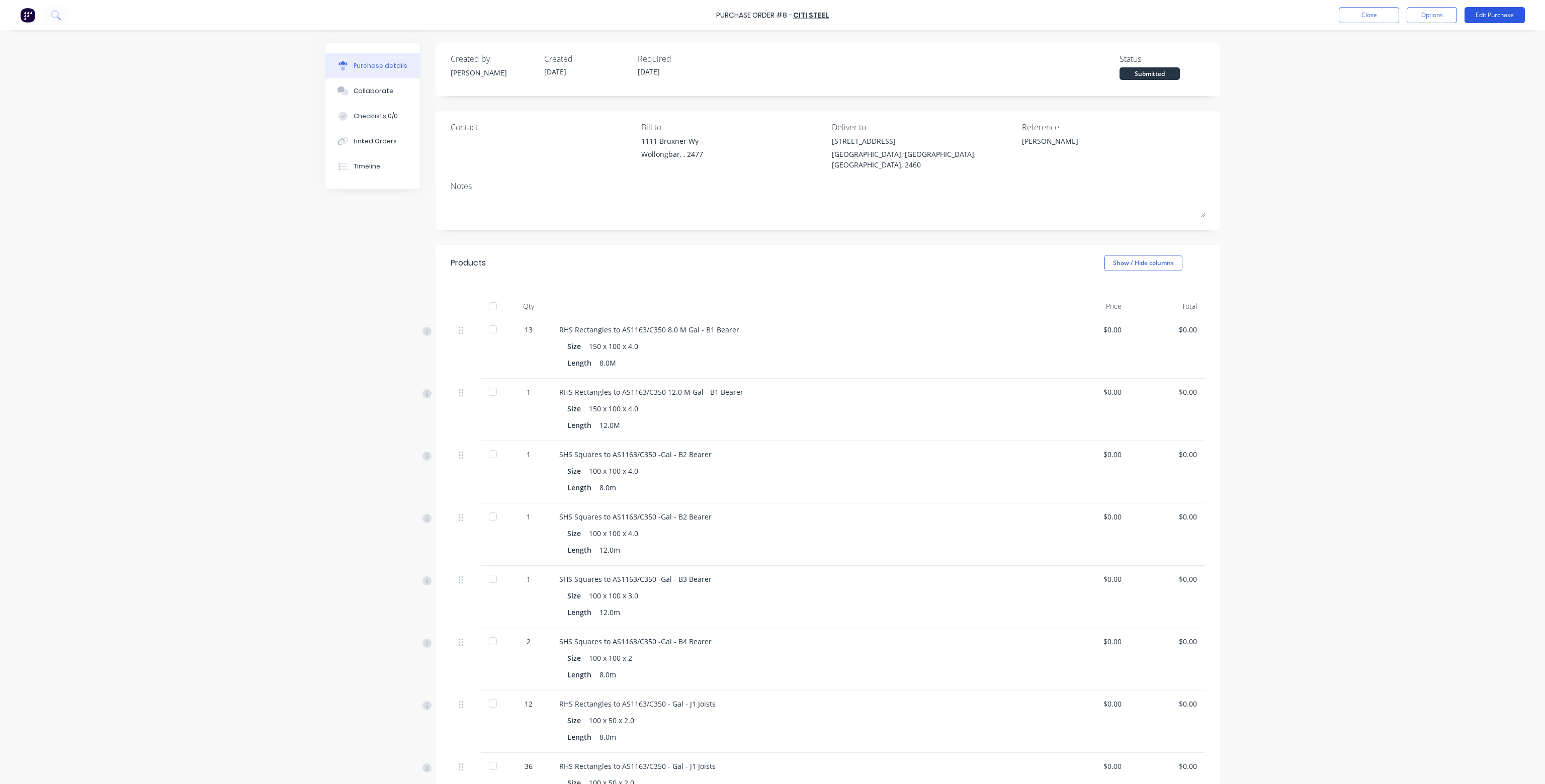
click at [1494, 16] on button "Edit Purchase" at bounding box center [1494, 15] width 60 height 16
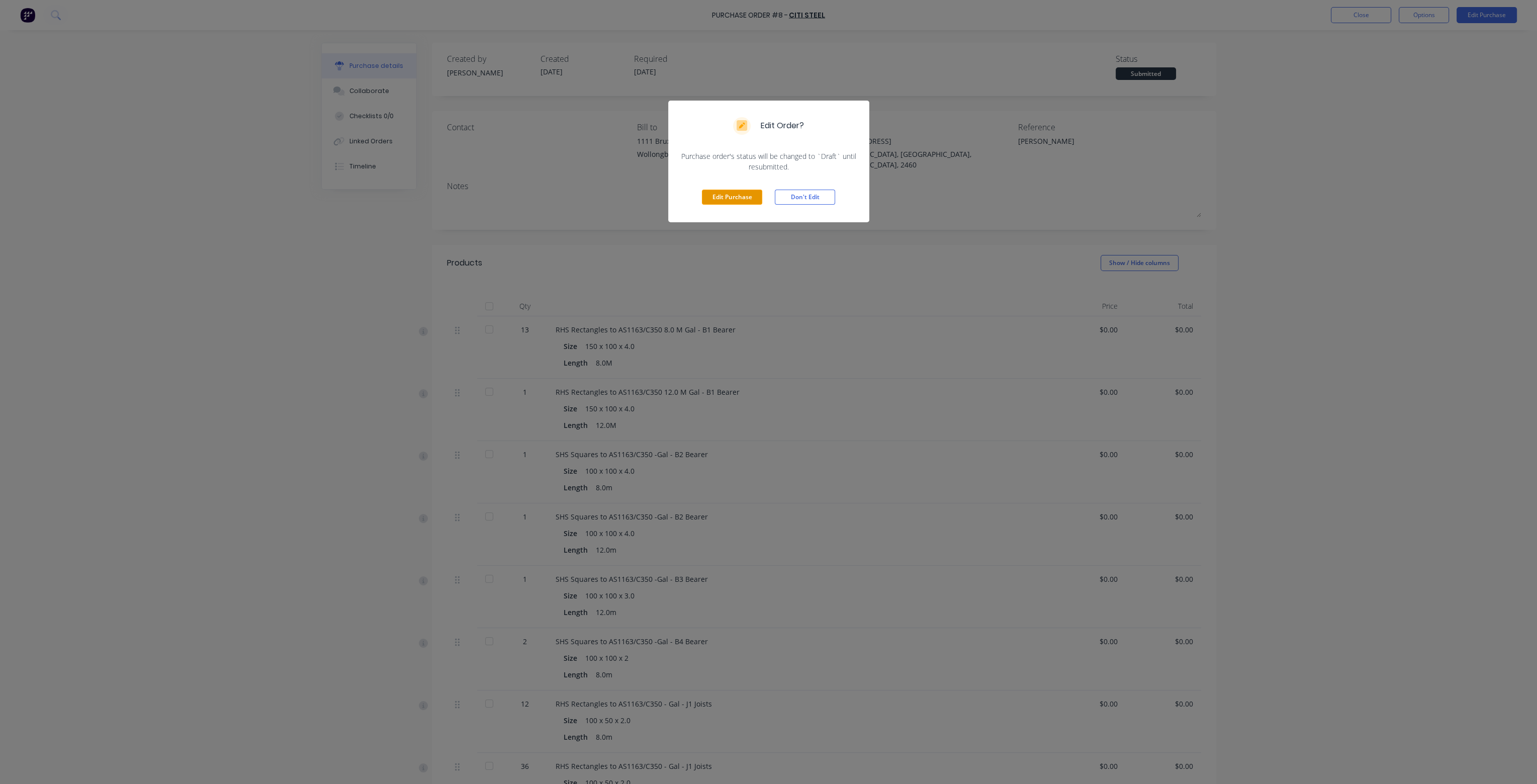
click at [737, 198] on button "Edit Purchase" at bounding box center [731, 196] width 60 height 15
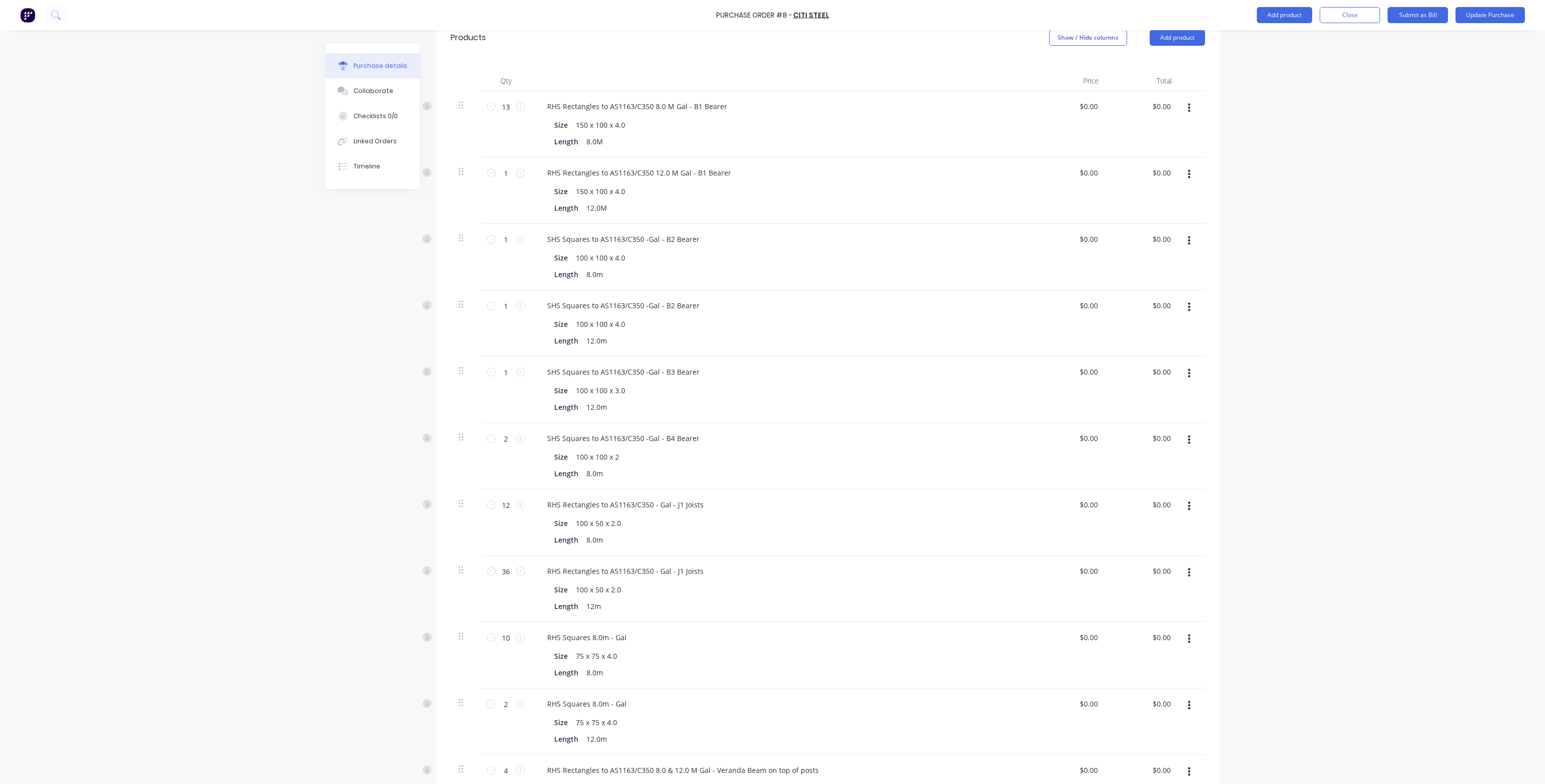
scroll to position [252, 0]
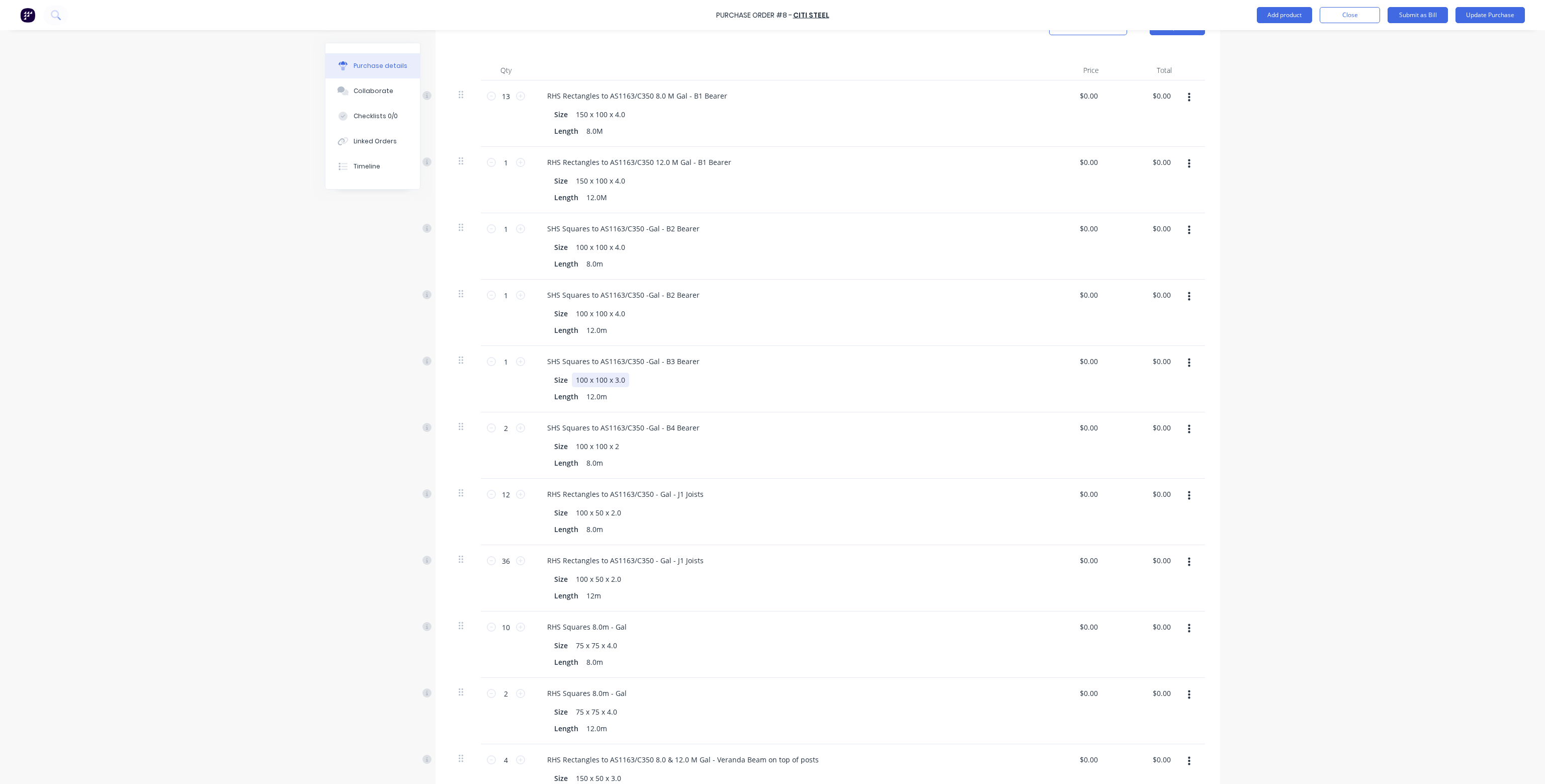
type textarea "x"
drag, startPoint x: 602, startPoint y: 370, endPoint x: 593, endPoint y: 370, distance: 9.0
click at [593, 372] on div "100 x 100 x 3.0" at bounding box center [601, 379] width 57 height 15
click at [609, 372] on div "100 x 50 x 3.0" at bounding box center [599, 379] width 53 height 15
click at [677, 372] on div "Size 100 x 50 x 4.0" at bounding box center [780, 379] width 461 height 15
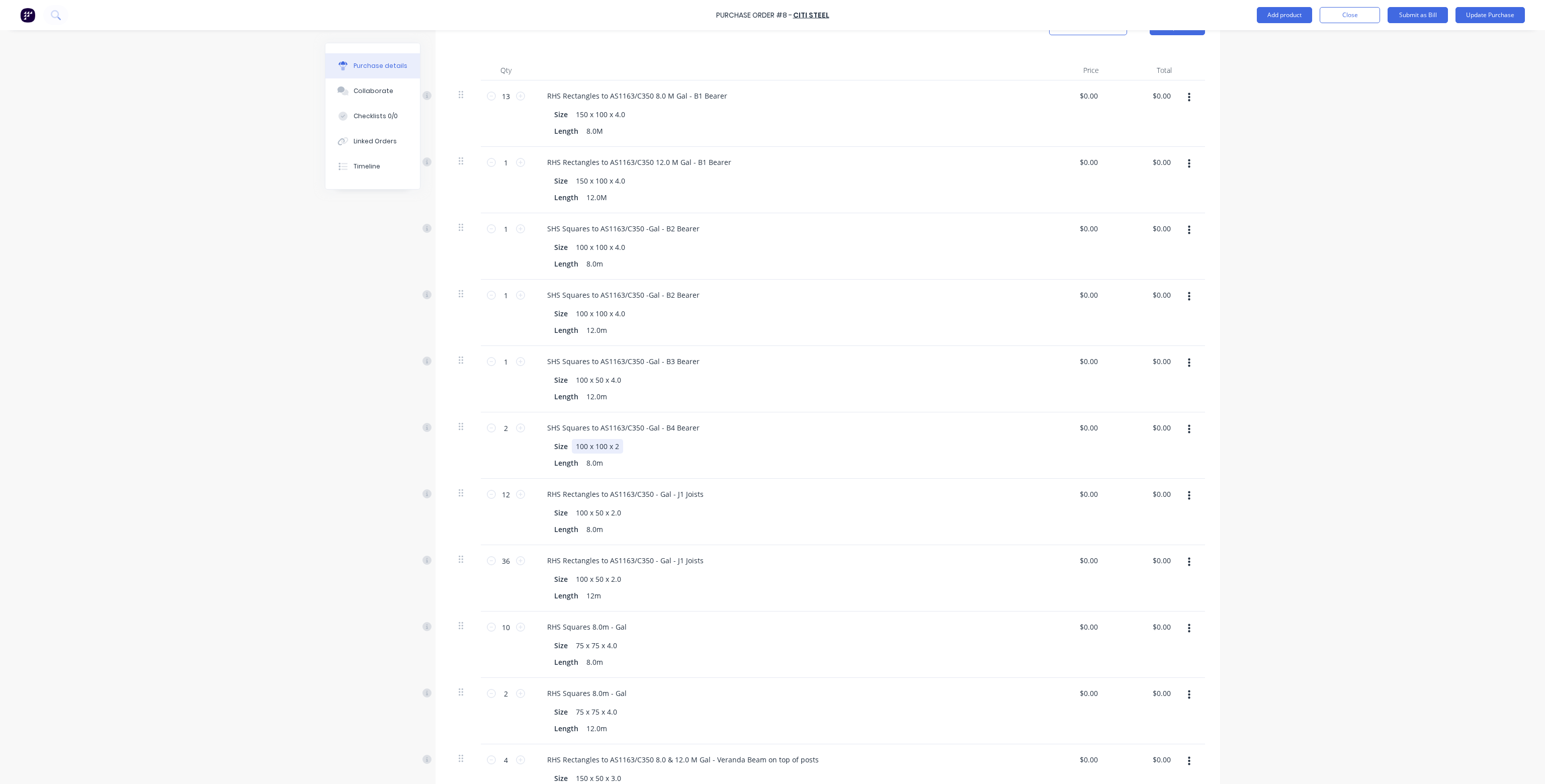
click at [598, 439] on div "100 x 100 x 2" at bounding box center [598, 446] width 51 height 15
type textarea "x"
drag, startPoint x: 602, startPoint y: 433, endPoint x: 593, endPoint y: 434, distance: 9.1
click at [593, 439] on div "100 x 100 x 2" at bounding box center [598, 446] width 51 height 15
drag, startPoint x: 606, startPoint y: 436, endPoint x: 610, endPoint y: 440, distance: 5.7
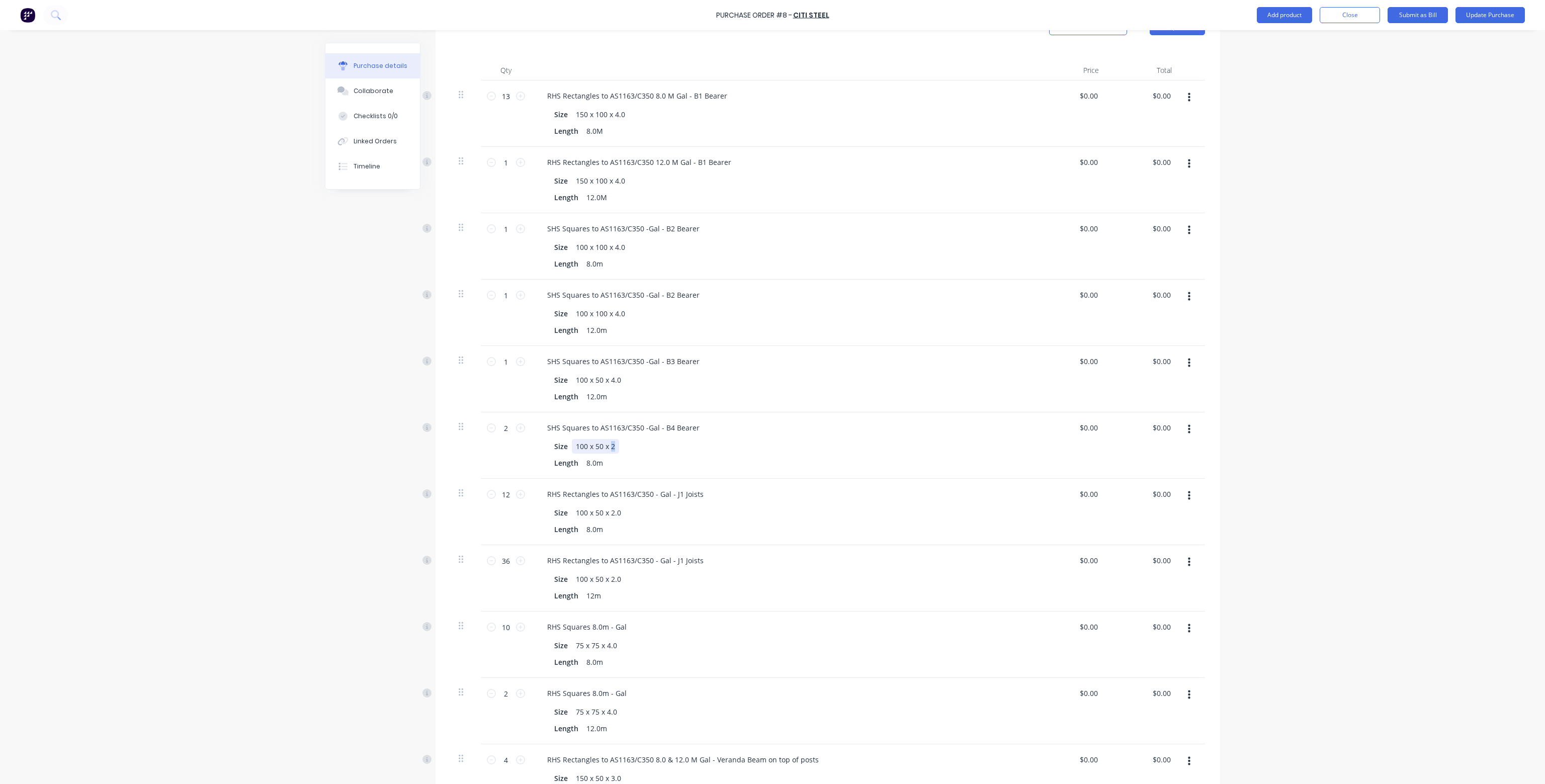
click at [610, 440] on div "100 x 50 x 2" at bounding box center [596, 446] width 47 height 15
click at [763, 439] on div "Size 100 x 50 x 3.0" at bounding box center [780, 446] width 461 height 15
click at [1500, 14] on button "Update Purchase" at bounding box center [1490, 15] width 70 height 16
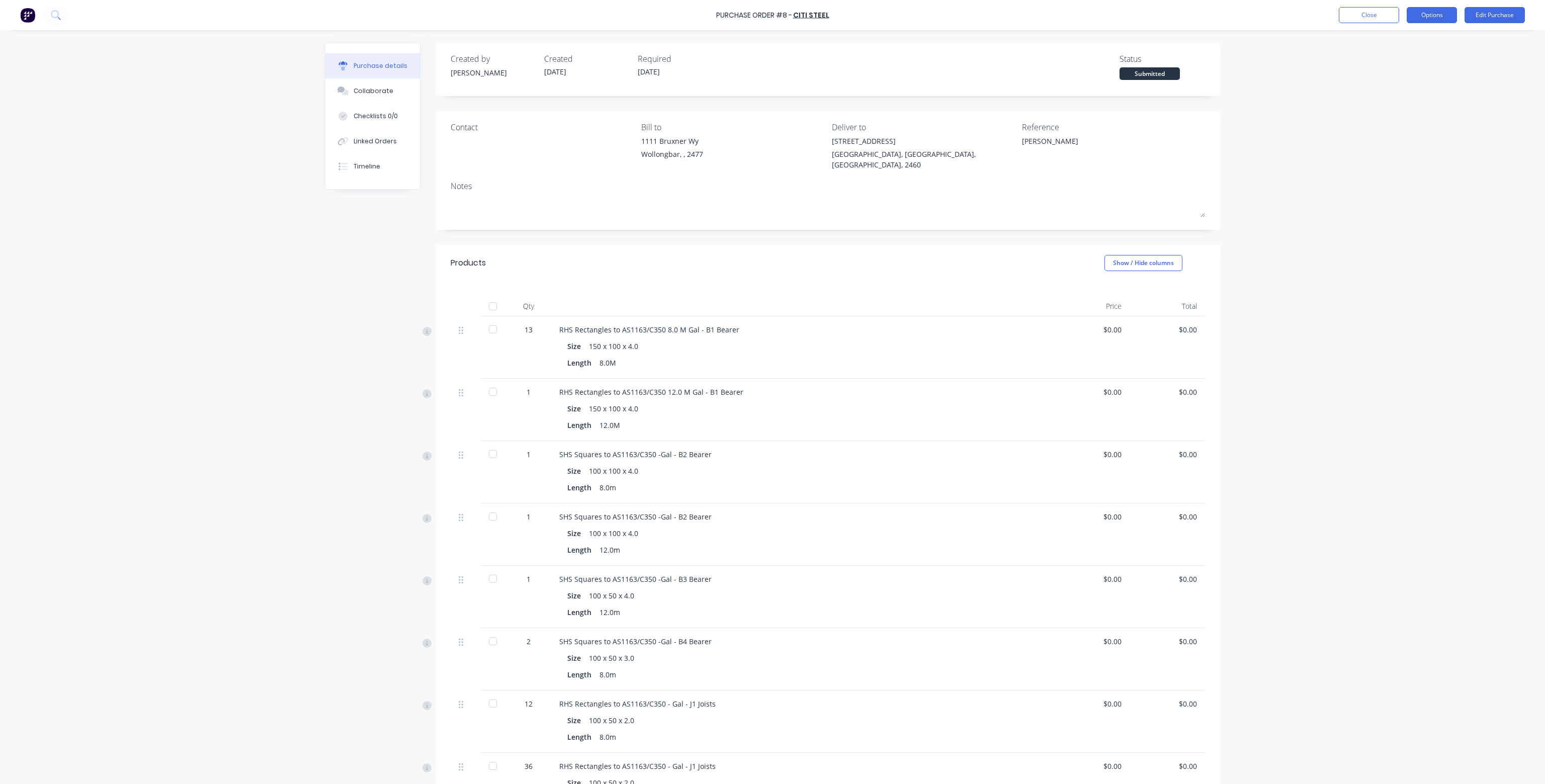
click at [1431, 18] on button "Options" at bounding box center [1431, 15] width 50 height 16
click at [1394, 41] on div "Print / Email" at bounding box center [1408, 40] width 78 height 15
click at [1392, 77] on div "Without pricing" at bounding box center [1408, 81] width 78 height 15
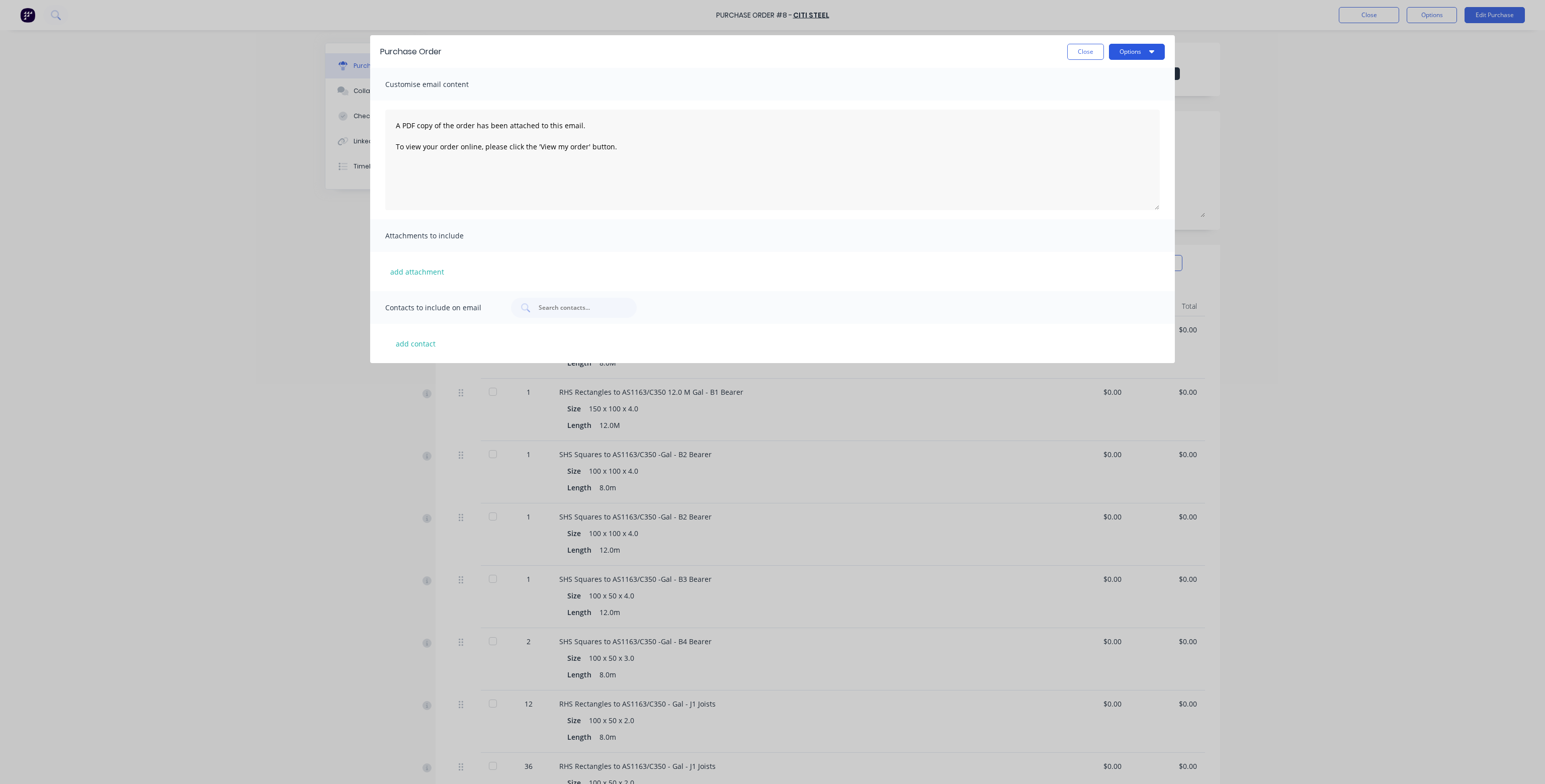
click at [1144, 55] on button "Options" at bounding box center [1136, 52] width 56 height 16
click at [1101, 94] on div "Print" at bounding box center [1116, 97] width 78 height 15
click at [1078, 48] on button "Close" at bounding box center [1085, 52] width 36 height 16
type textarea "x"
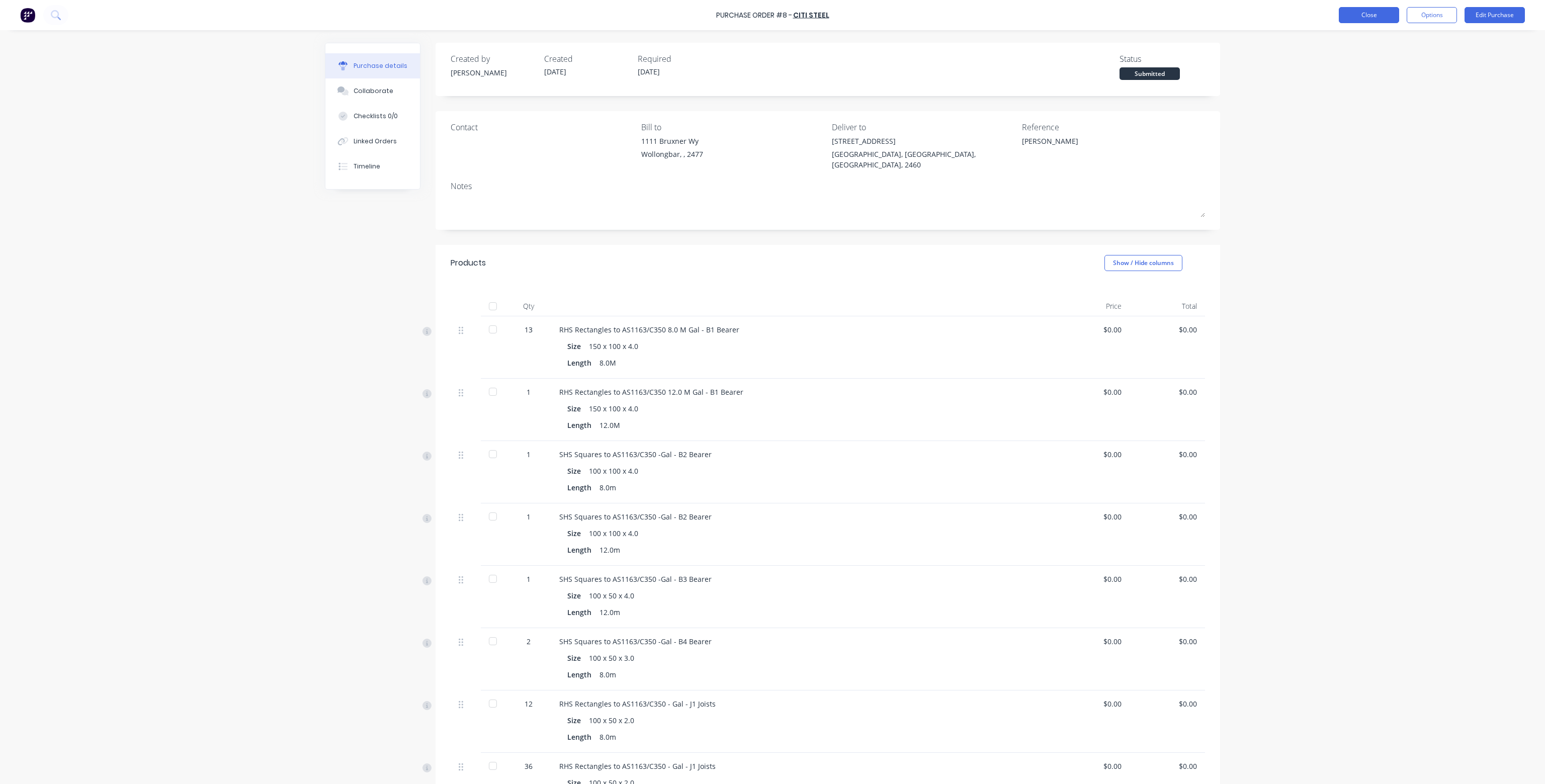
click at [1345, 14] on button "Close" at bounding box center [1368, 15] width 60 height 16
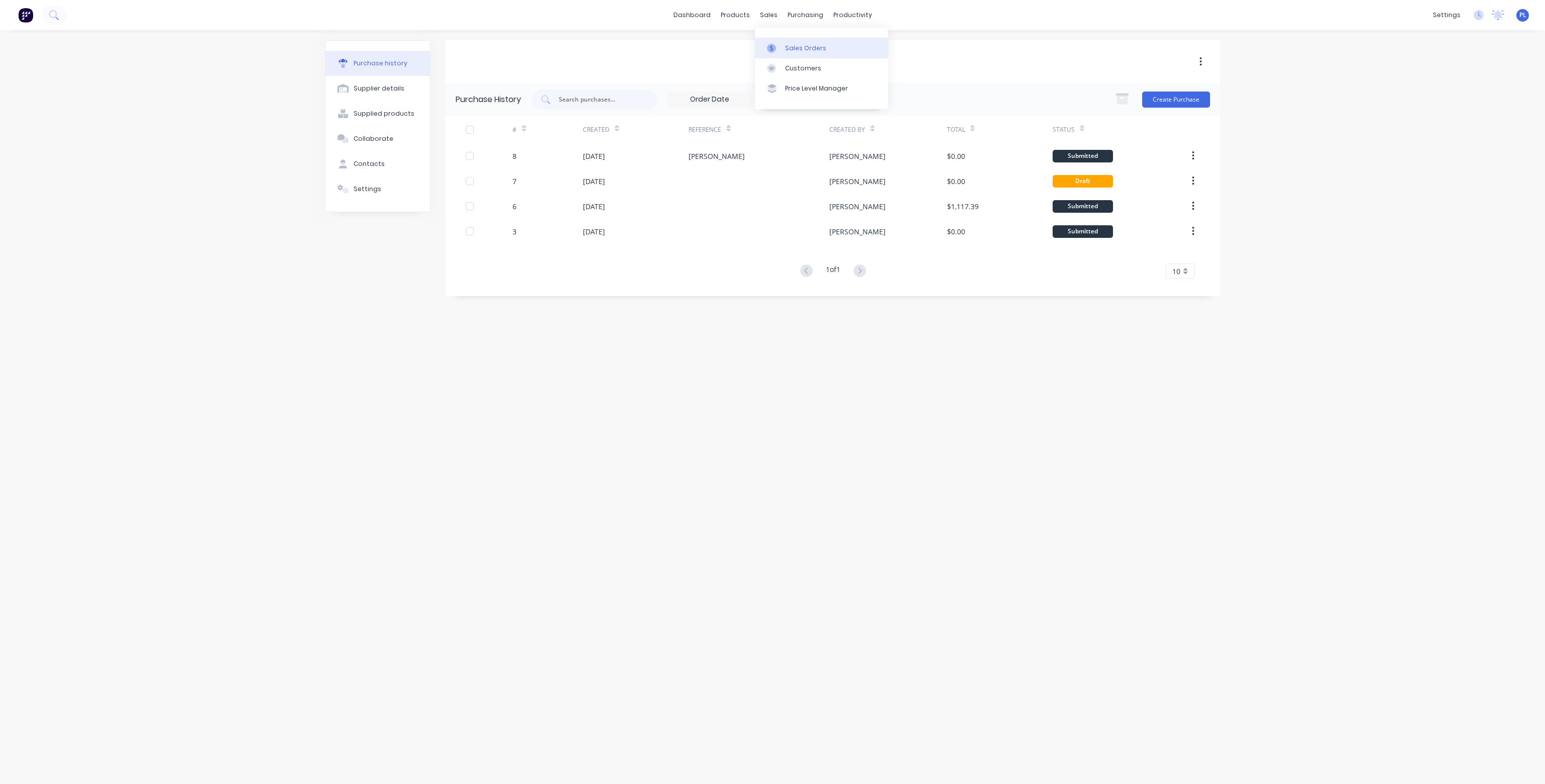
click at [789, 41] on link "Sales Orders" at bounding box center [822, 47] width 134 height 20
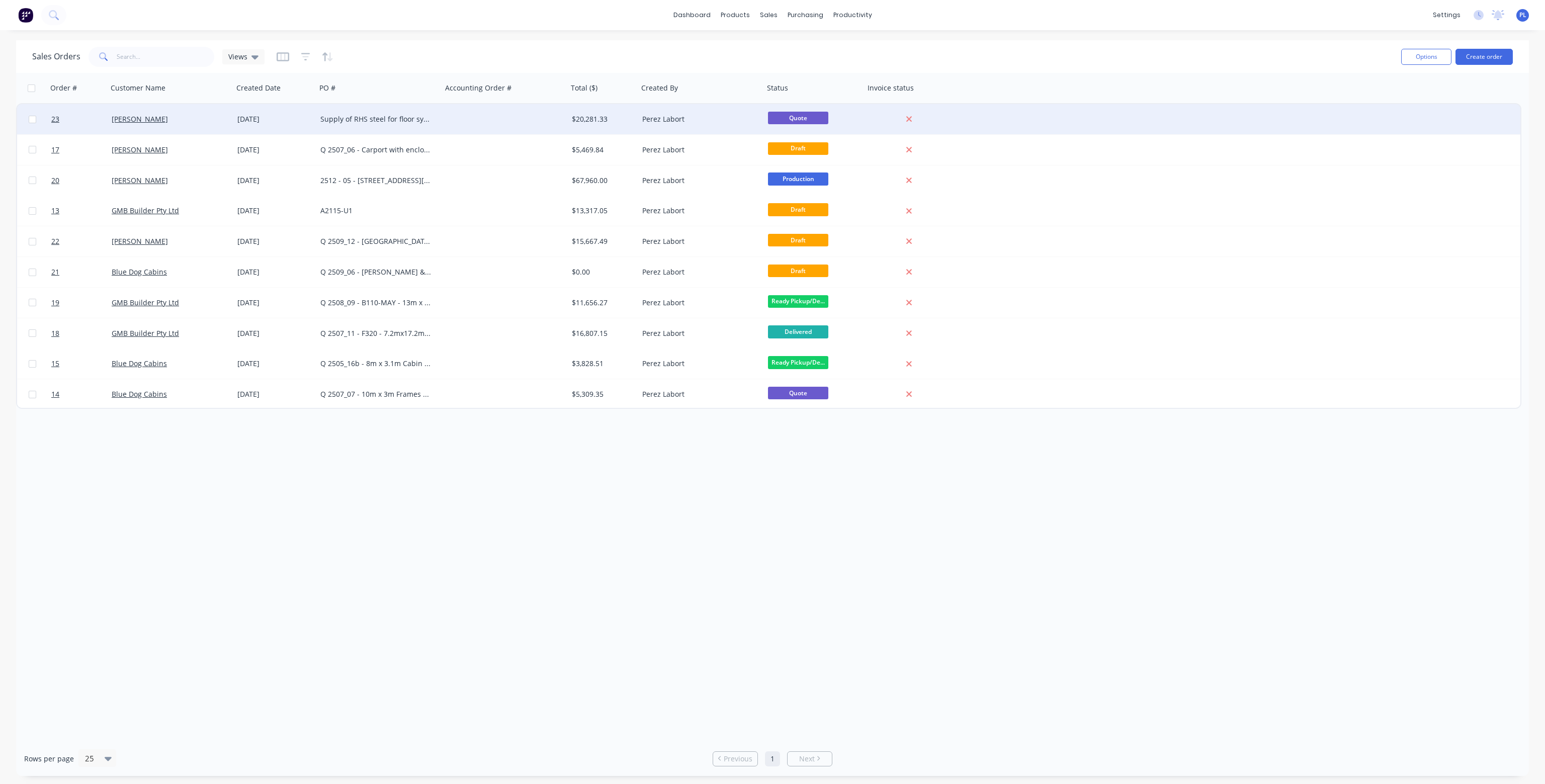
click at [472, 116] on div at bounding box center [505, 119] width 126 height 30
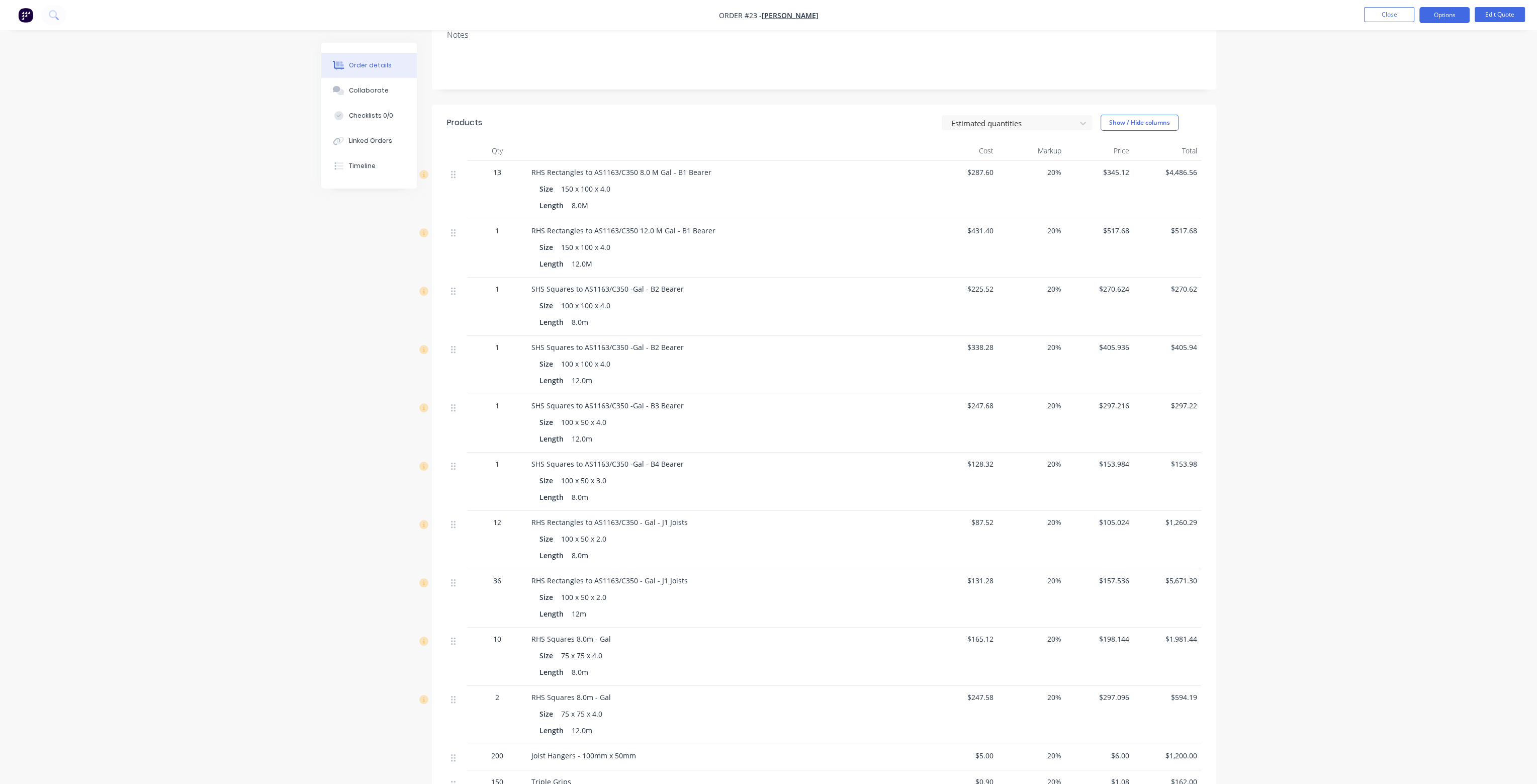
scroll to position [201, 0]
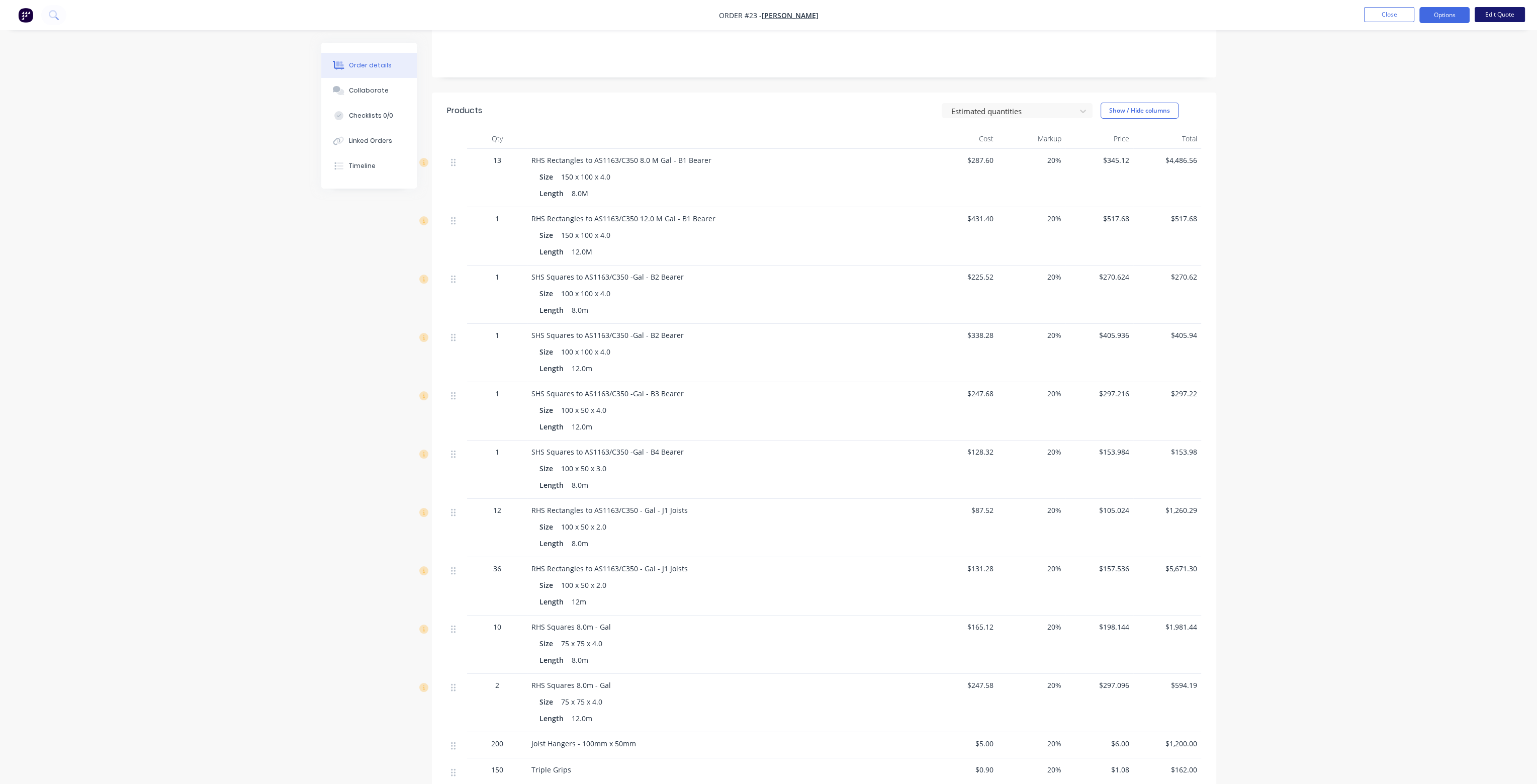
click at [1499, 14] on button "Edit Quote" at bounding box center [1500, 14] width 50 height 15
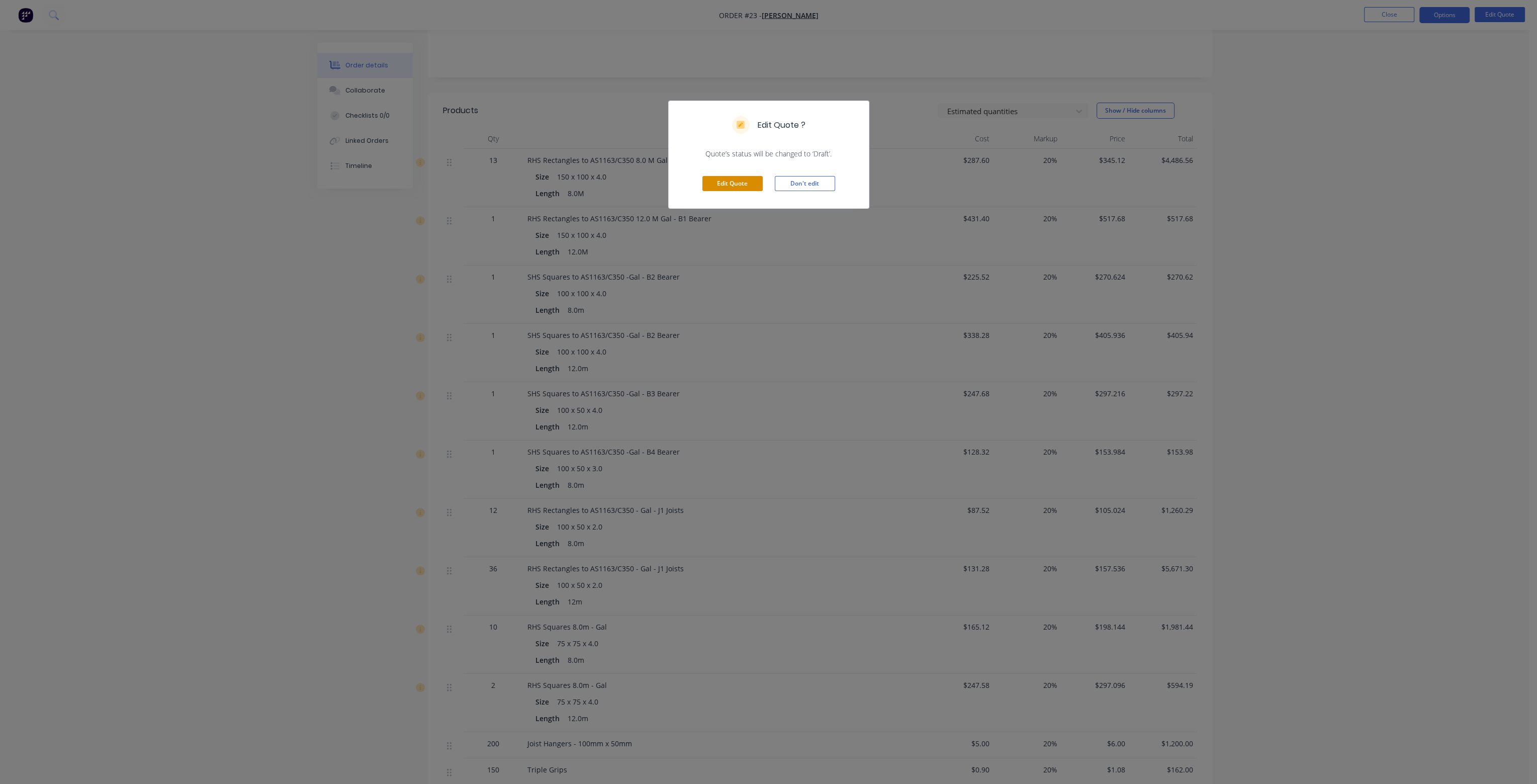
click at [734, 179] on button "Edit Quote" at bounding box center [732, 183] width 60 height 15
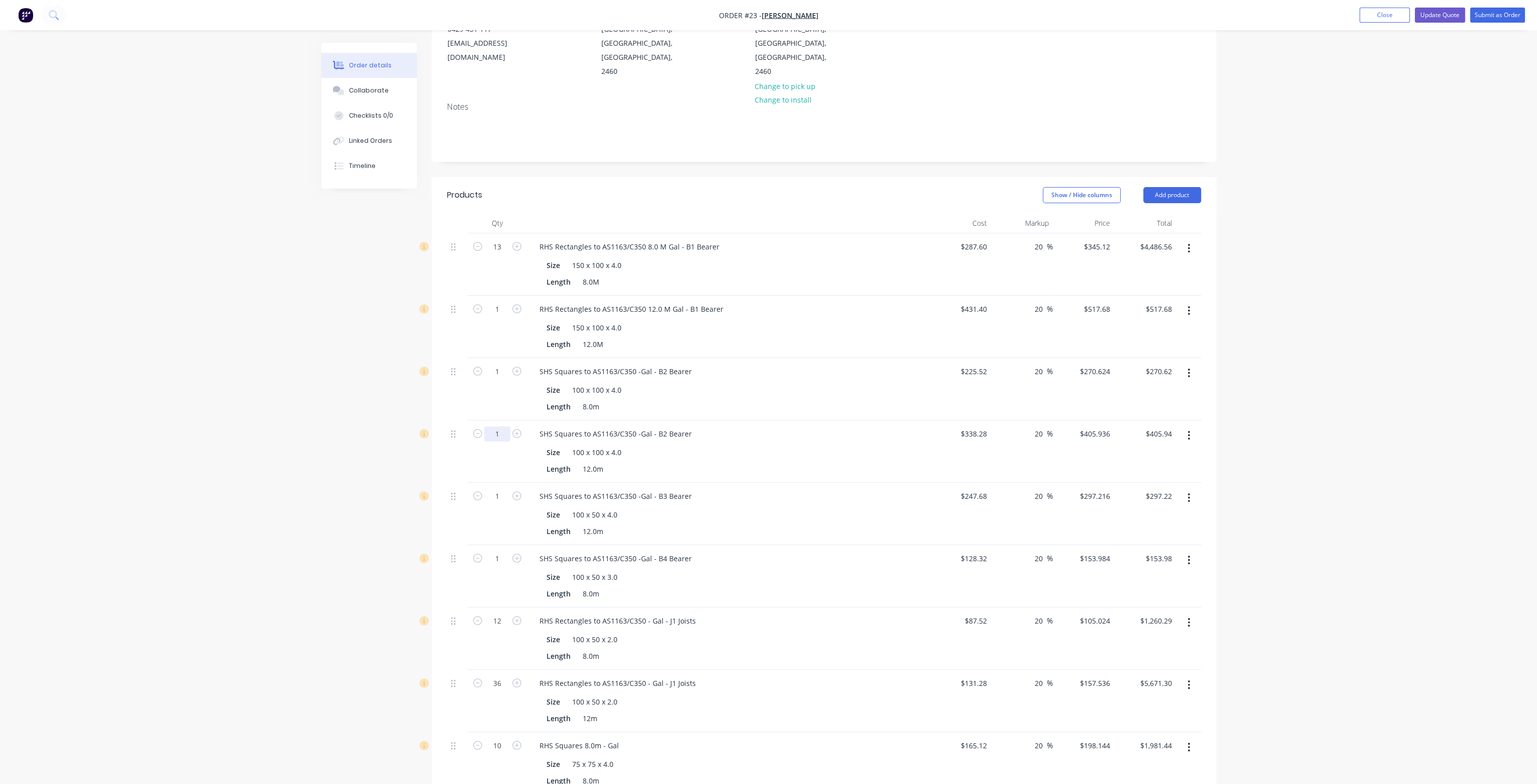
scroll to position [151, 0]
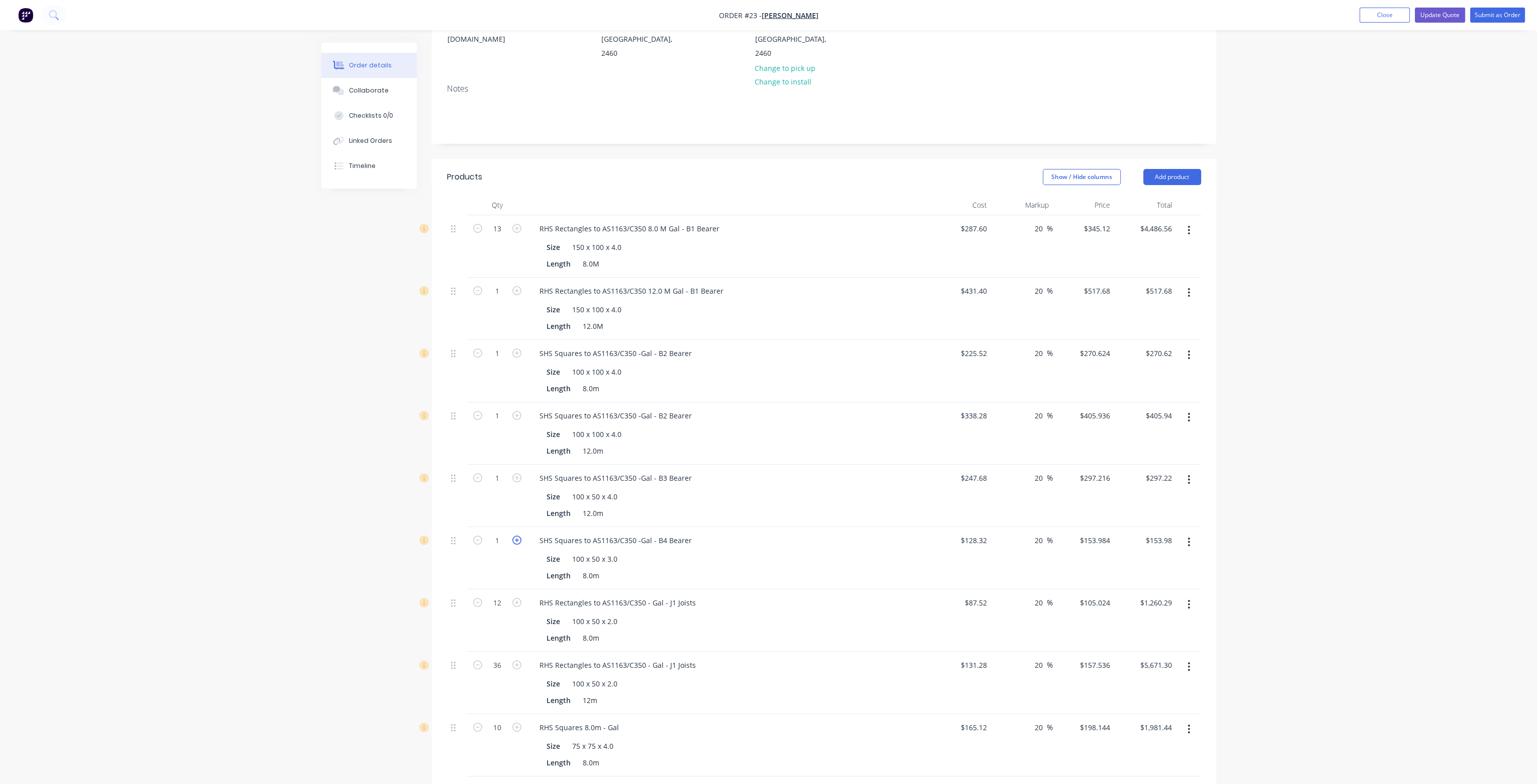
click at [518, 535] on icon "button" at bounding box center [516, 539] width 9 height 9
type input "2"
type input "$307.97"
click at [1449, 16] on button "Update Quote" at bounding box center [1440, 15] width 50 height 15
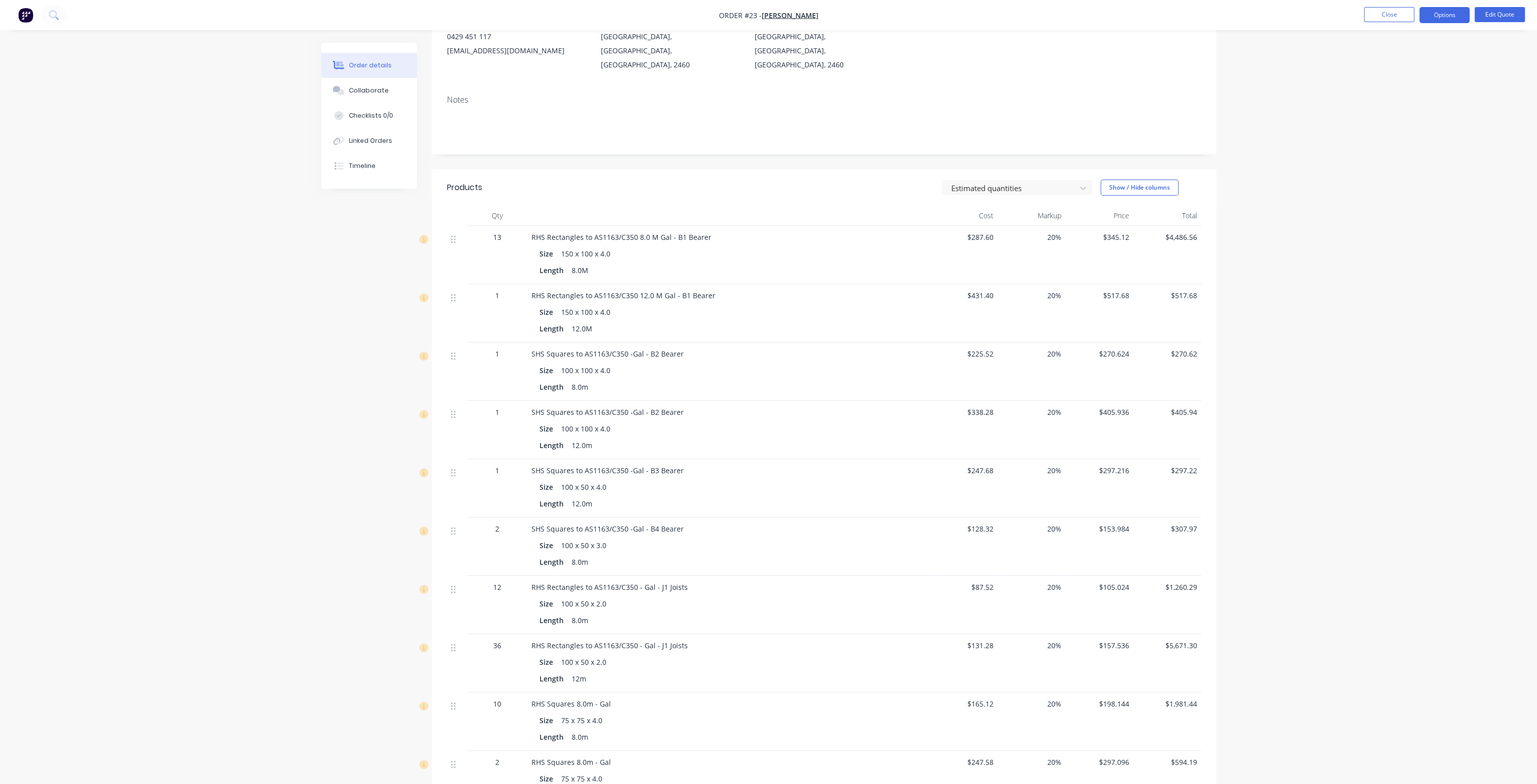
scroll to position [163, 0]
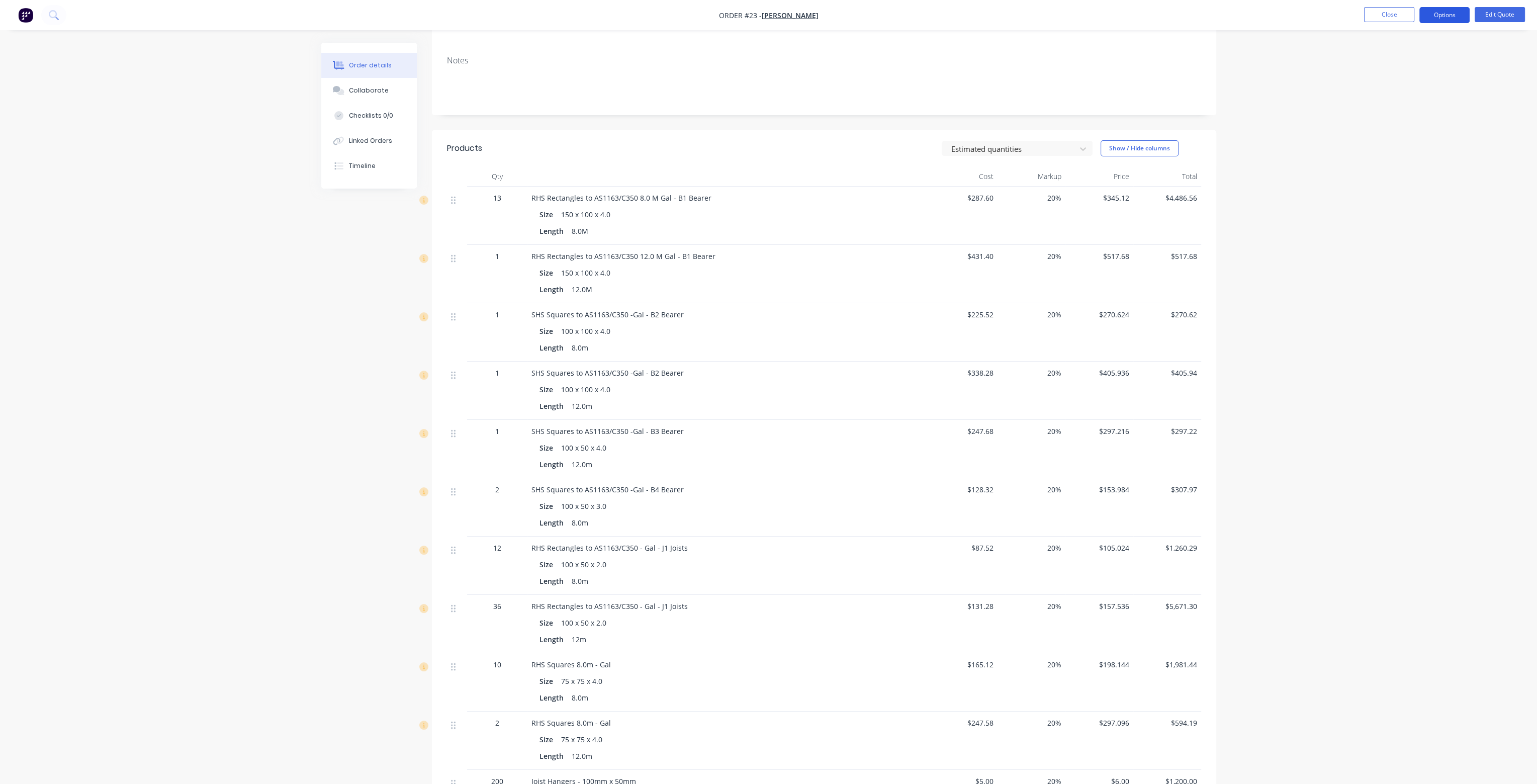
click at [1446, 17] on button "Options" at bounding box center [1445, 15] width 50 height 16
click at [1302, 101] on div "Order details Collaborate Checklists 0/0 Linked Orders Timeline Order details C…" at bounding box center [768, 469] width 1537 height 1264
click at [1502, 10] on button "Edit Quote" at bounding box center [1500, 14] width 50 height 15
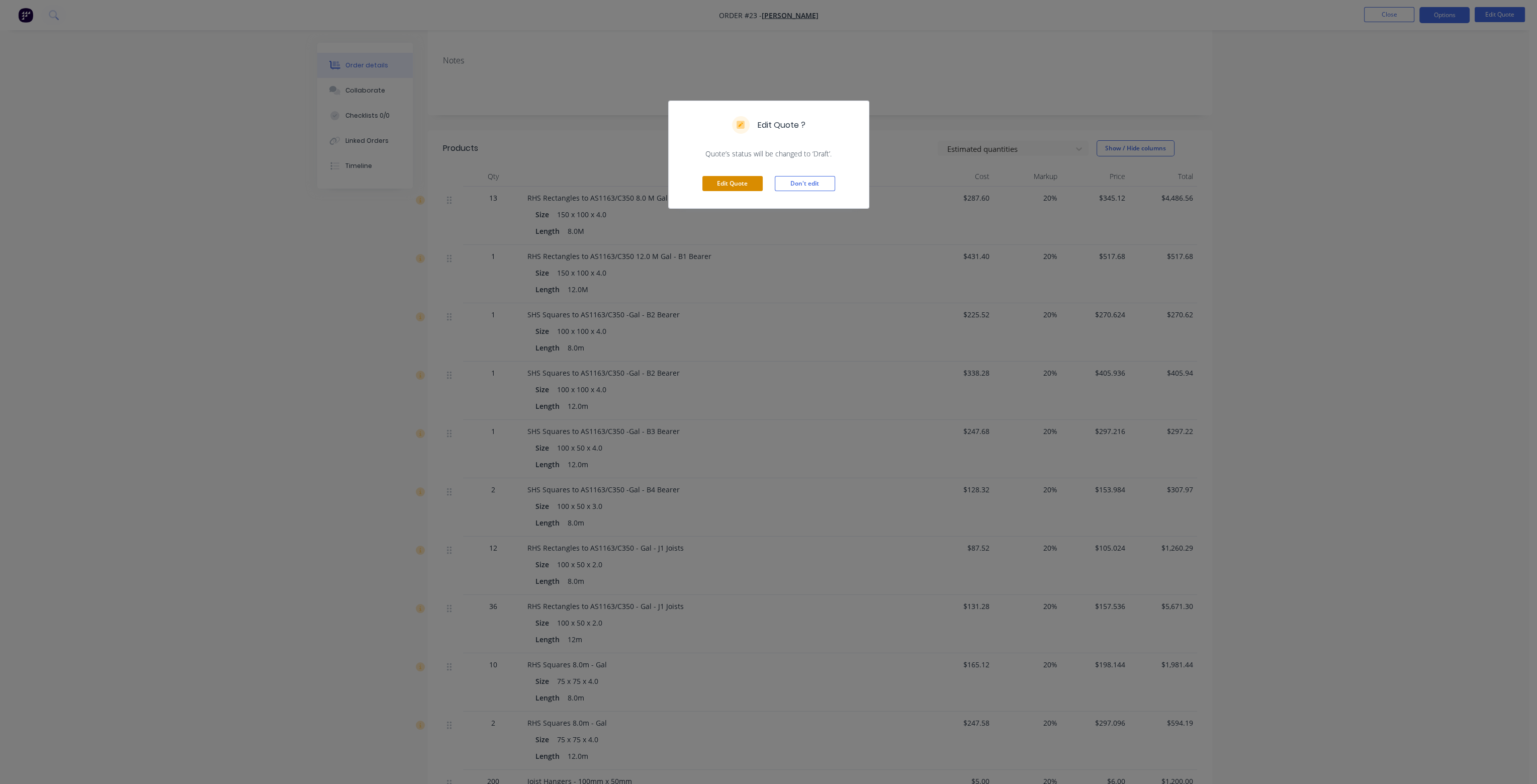
click at [731, 181] on button "Edit Quote" at bounding box center [732, 183] width 60 height 15
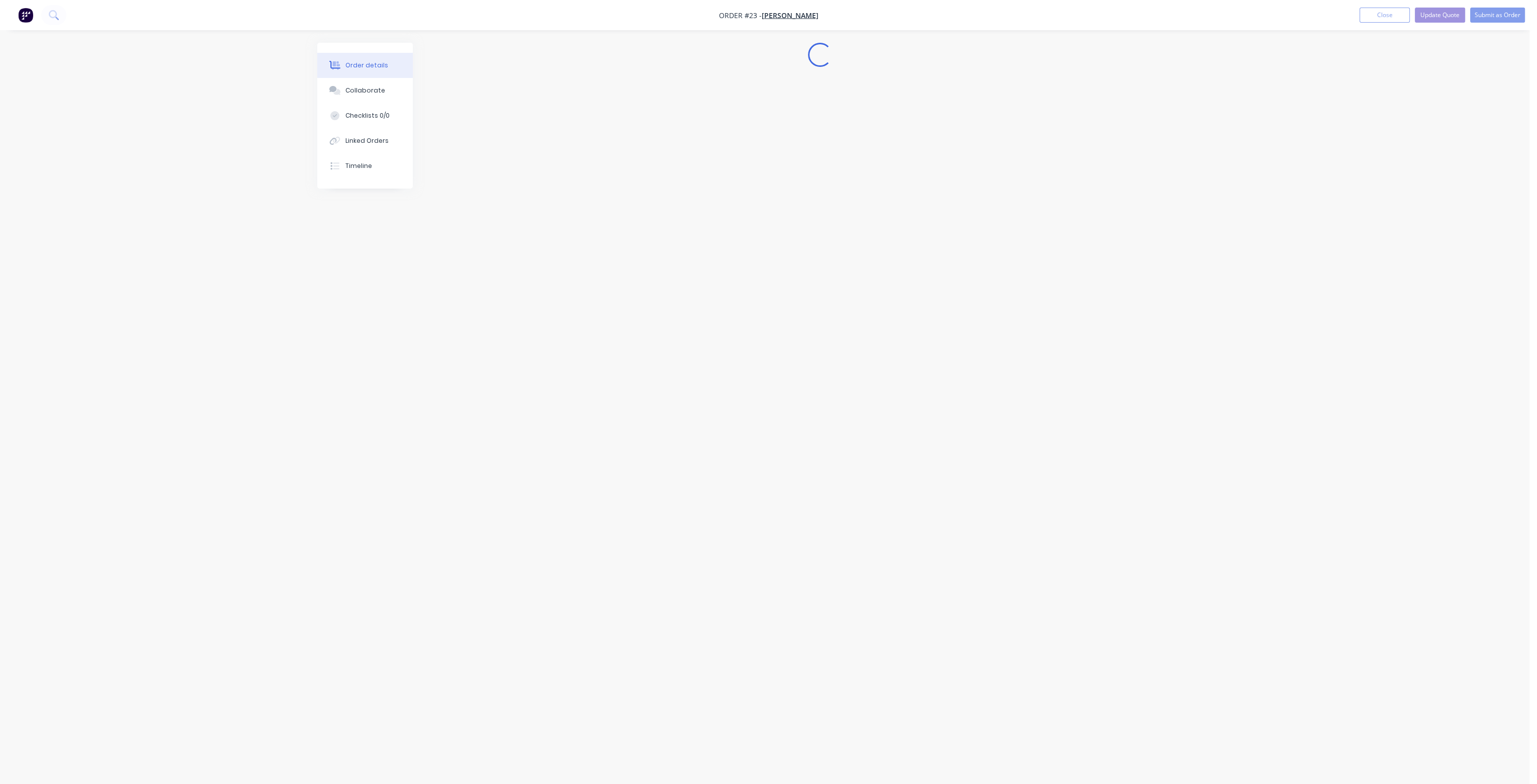
scroll to position [0, 0]
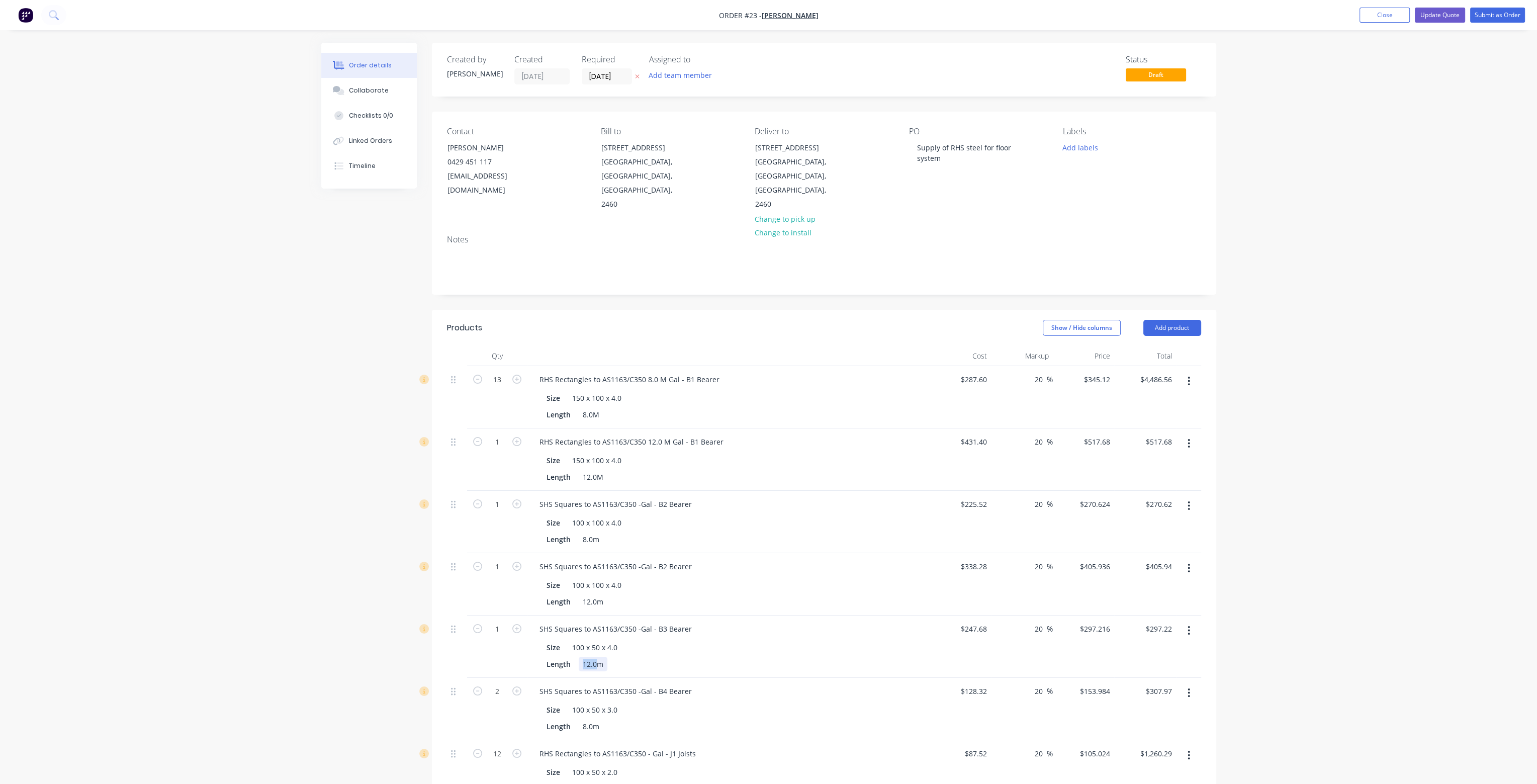
drag, startPoint x: 595, startPoint y: 635, endPoint x: 584, endPoint y: 635, distance: 11.0
click at [584, 656] on div "12.0m" at bounding box center [593, 663] width 28 height 15
click at [793, 640] on div "Size 100 x 50 x 4.0" at bounding box center [726, 646] width 369 height 15
click at [972, 621] on input "247.68" at bounding box center [978, 628] width 28 height 15
type input "$165.12"
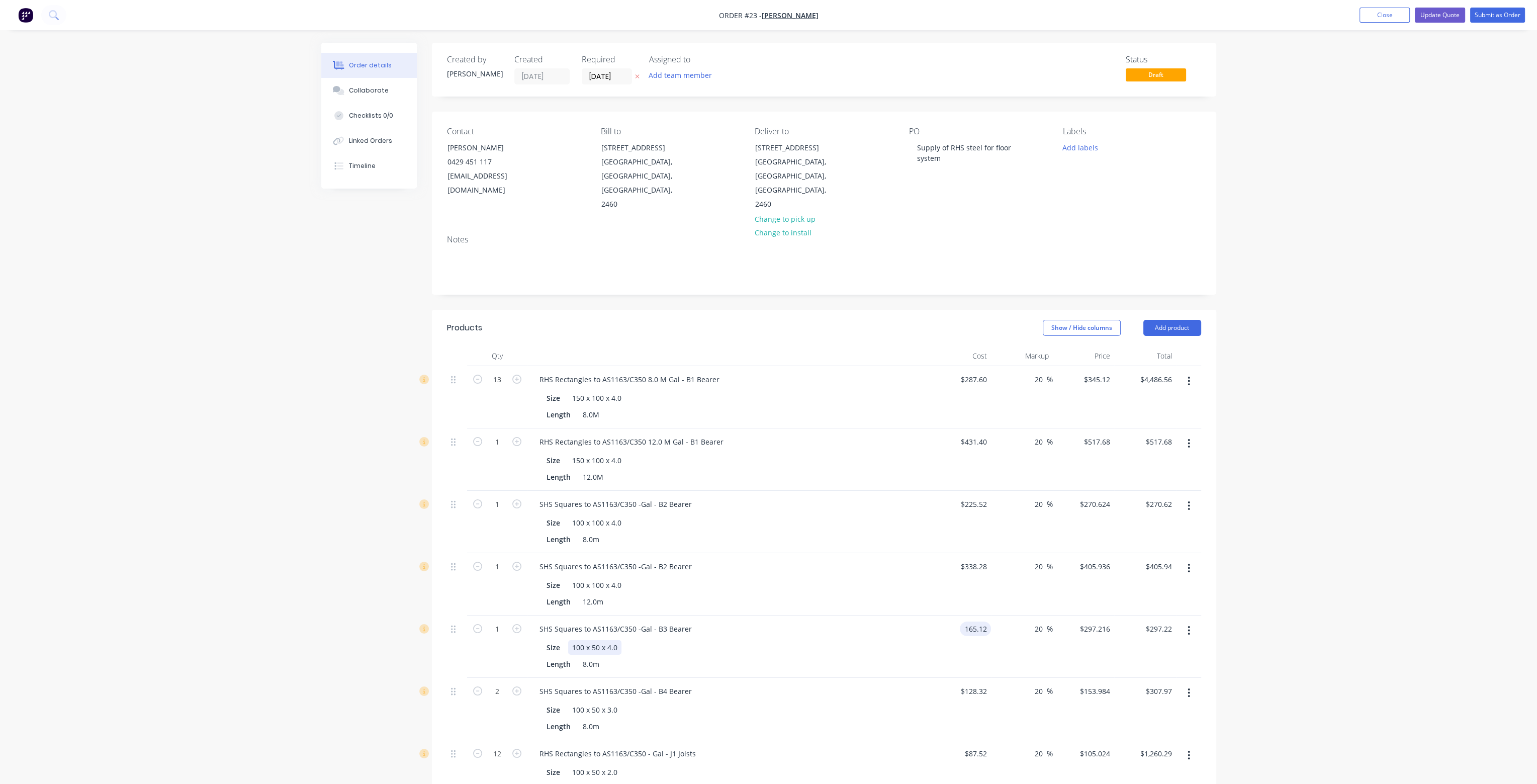
type input "$198.144"
type input "$198.14"
click at [892, 615] on div "SHS Squares to AS1163/C350 -Gal - B3 Bearer Size 100 x 50 x 4.0 Length 8.0m" at bounding box center [728, 645] width 402 height 62
type input "2"
type input "$396.29"
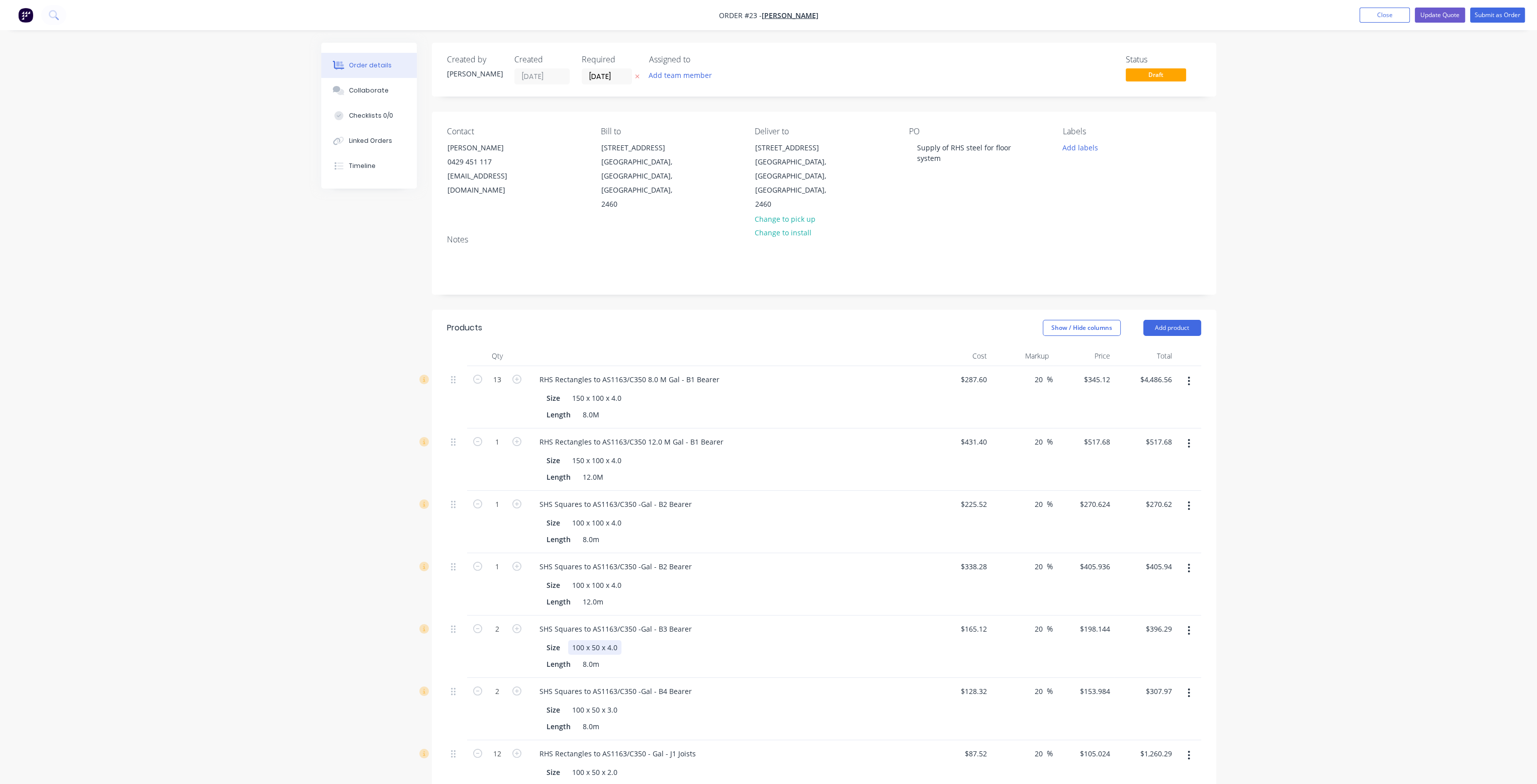
click at [820, 640] on div "Size 100 x 50 x 4.0" at bounding box center [726, 646] width 369 height 15
click at [1456, 14] on button "Update Quote" at bounding box center [1440, 15] width 50 height 15
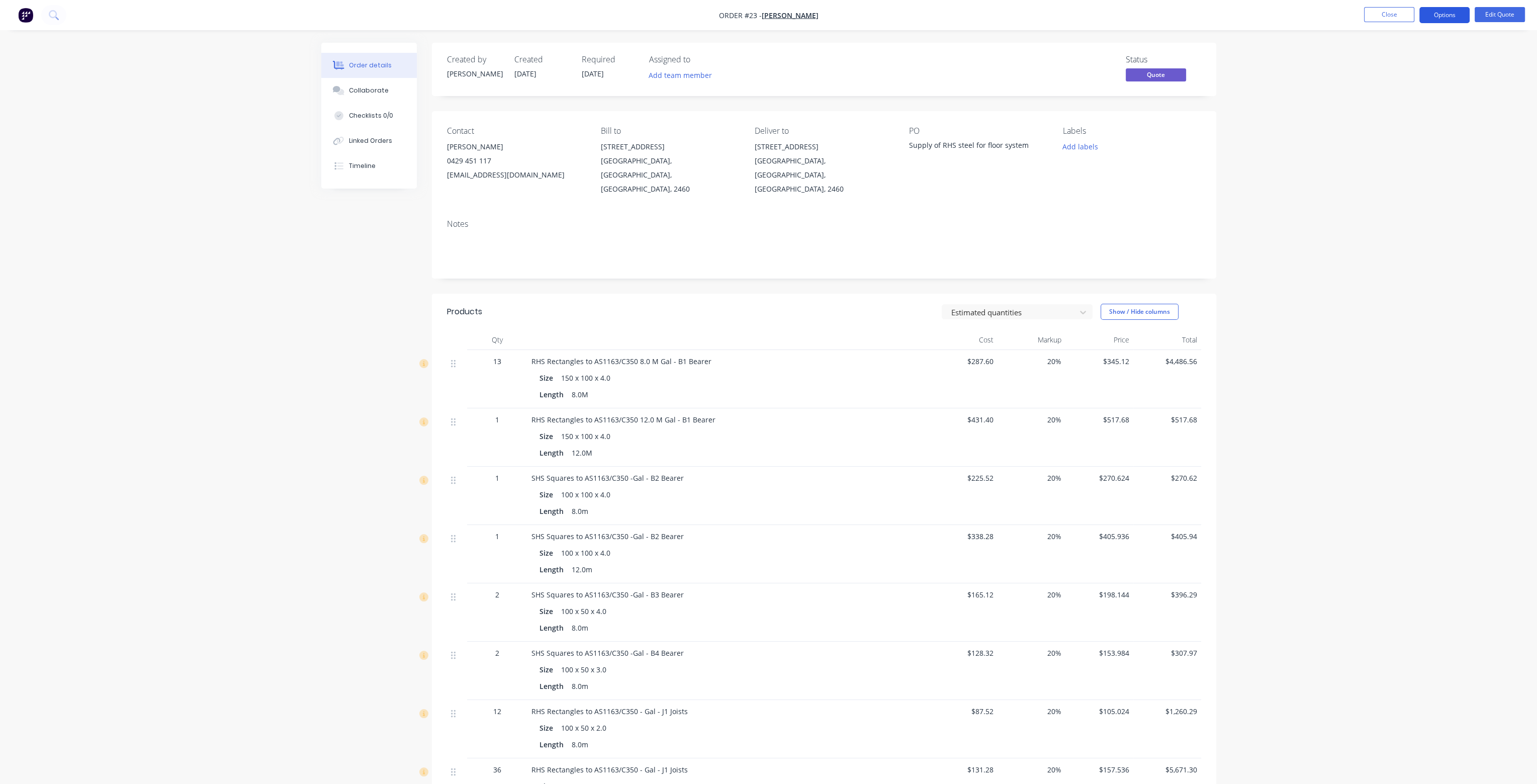
click at [1443, 18] on button "Options" at bounding box center [1445, 15] width 50 height 16
click at [1395, 63] on div "Quote" at bounding box center [1414, 61] width 92 height 15
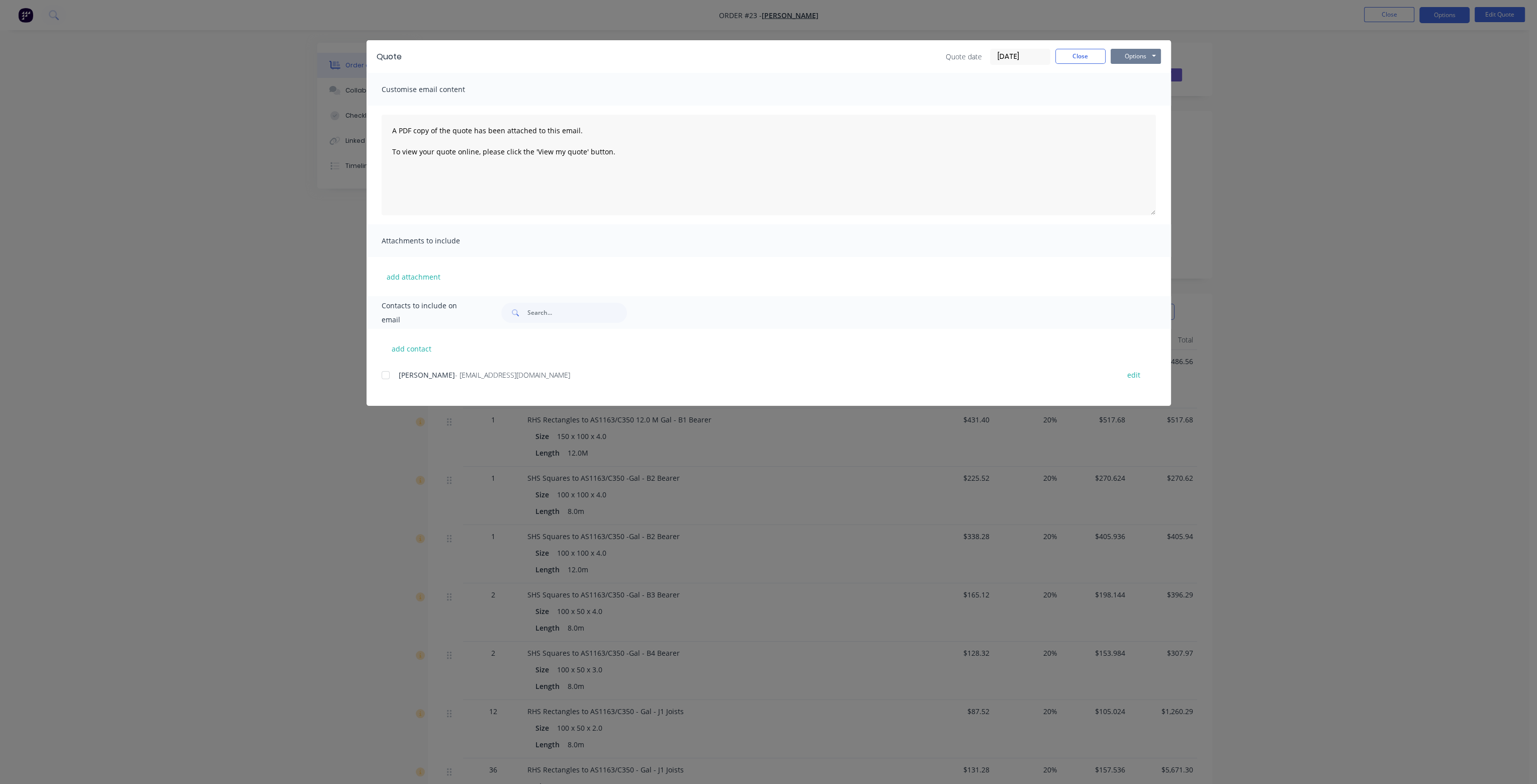
click at [1137, 58] on button "Options" at bounding box center [1135, 56] width 50 height 15
click at [1129, 90] on button "Print" at bounding box center [1142, 90] width 64 height 17
click at [1076, 56] on button "Close" at bounding box center [1080, 56] width 50 height 15
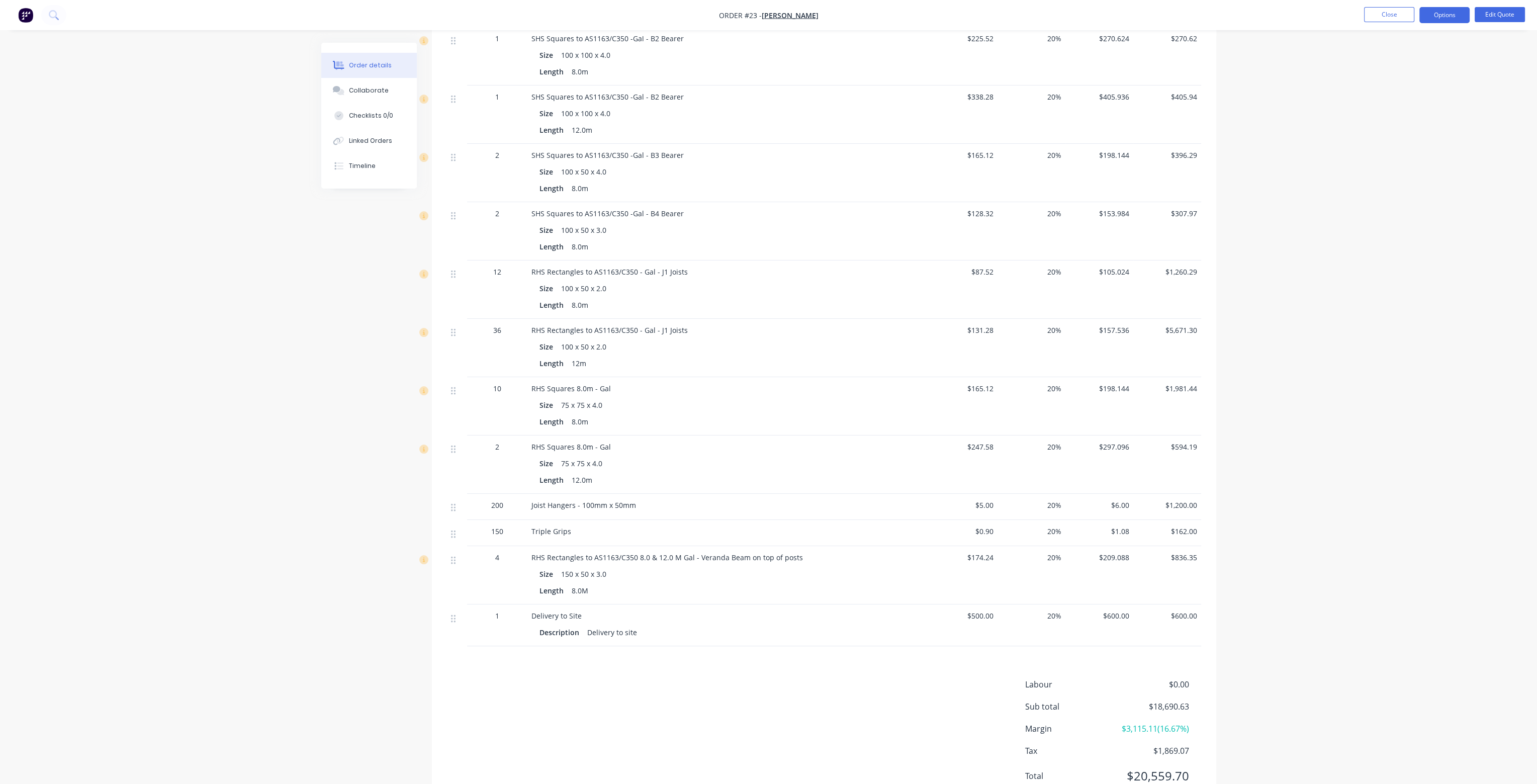
scroll to position [465, 0]
